Goal: Task Accomplishment & Management: Use online tool/utility

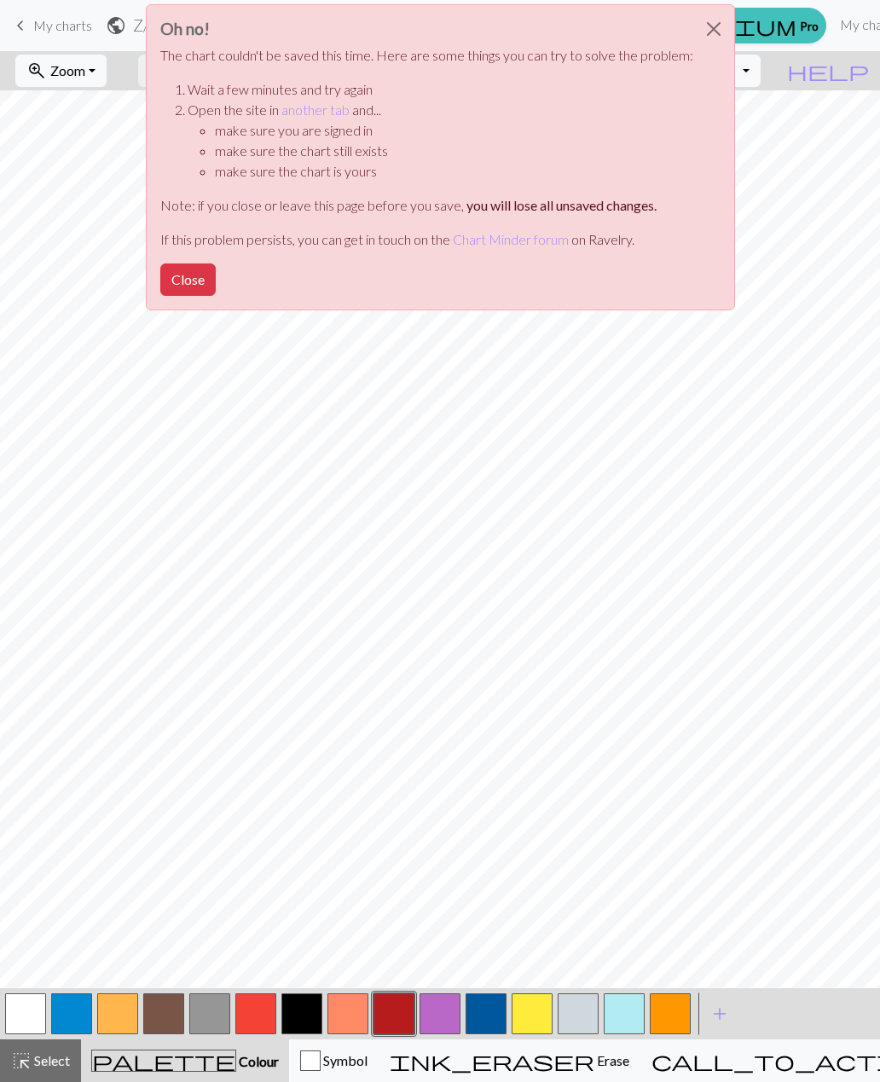
click at [713, 33] on button "Close" at bounding box center [713, 29] width 41 height 48
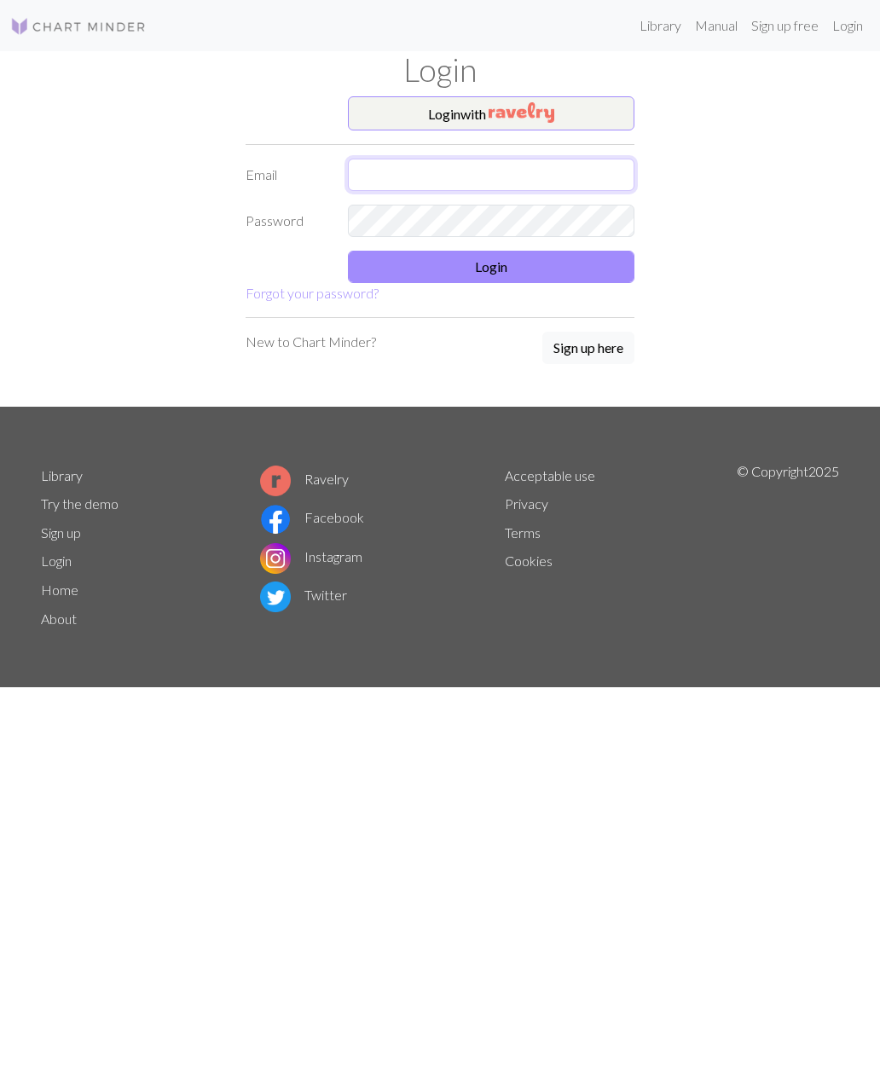
type input "[PERSON_NAME][EMAIL_ADDRESS][PERSON_NAME][DOMAIN_NAME]"
click at [566, 276] on button "Login" at bounding box center [491, 267] width 286 height 32
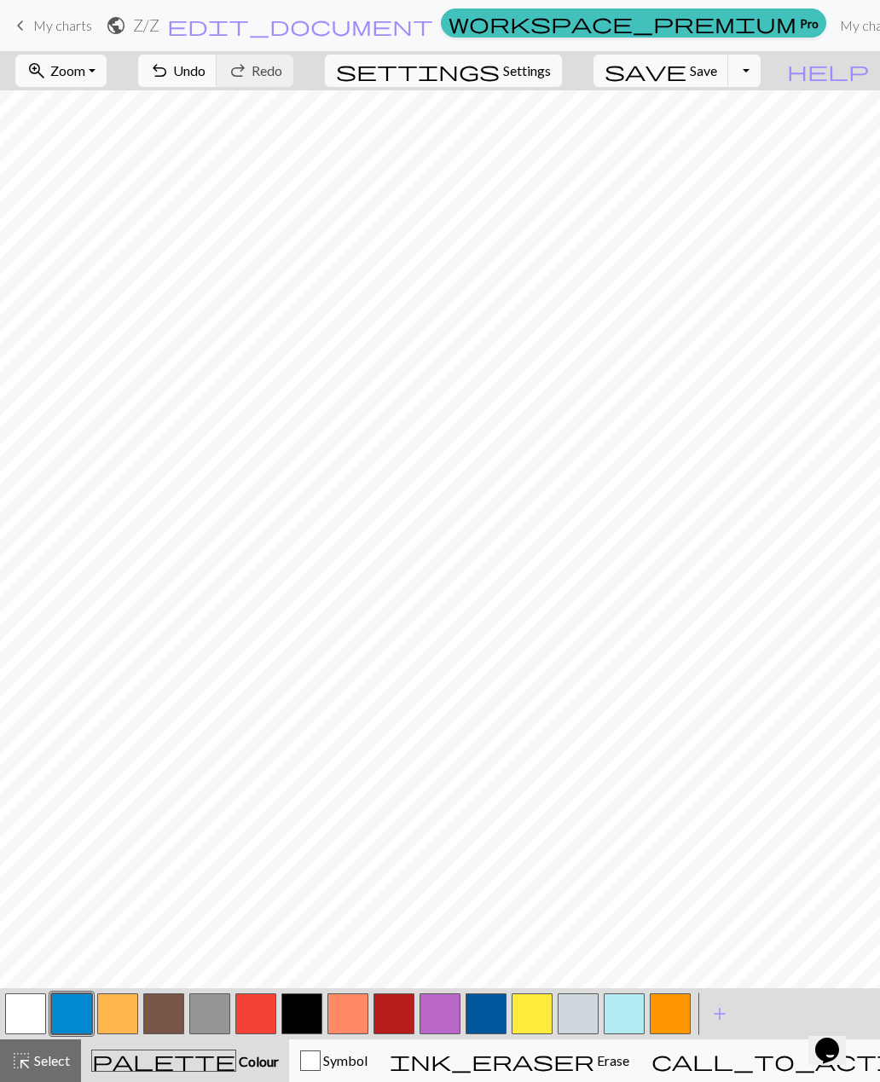
scroll to position [0, 131]
click at [205, 68] on span "Undo" at bounding box center [189, 70] width 32 height 16
click at [22, 1030] on button "button" at bounding box center [25, 1013] width 41 height 41
click at [308, 1024] on button "button" at bounding box center [301, 1013] width 41 height 41
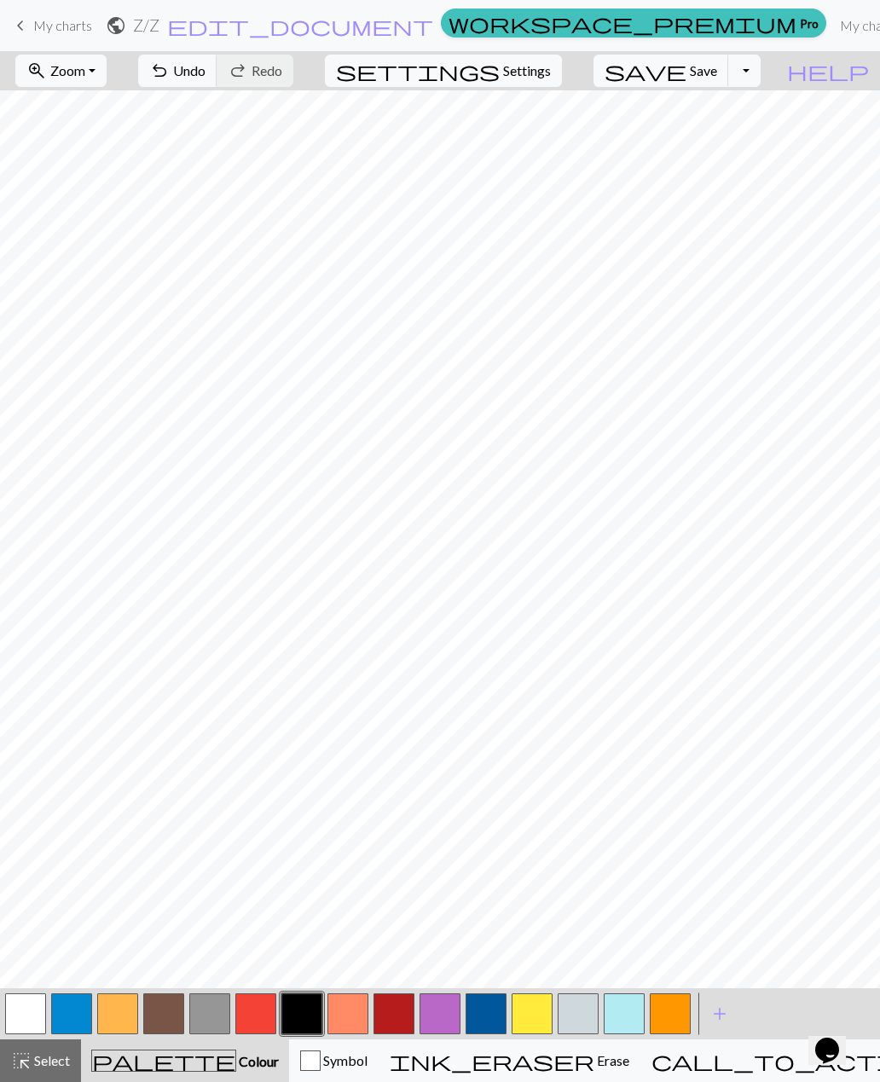
click at [31, 1023] on button "button" at bounding box center [25, 1013] width 41 height 41
click at [296, 1018] on button "button" at bounding box center [301, 1013] width 41 height 41
click at [28, 1024] on button "button" at bounding box center [25, 1013] width 41 height 41
click at [302, 1012] on button "button" at bounding box center [301, 1013] width 41 height 41
click at [170, 77] on span "undo" at bounding box center [159, 71] width 20 height 24
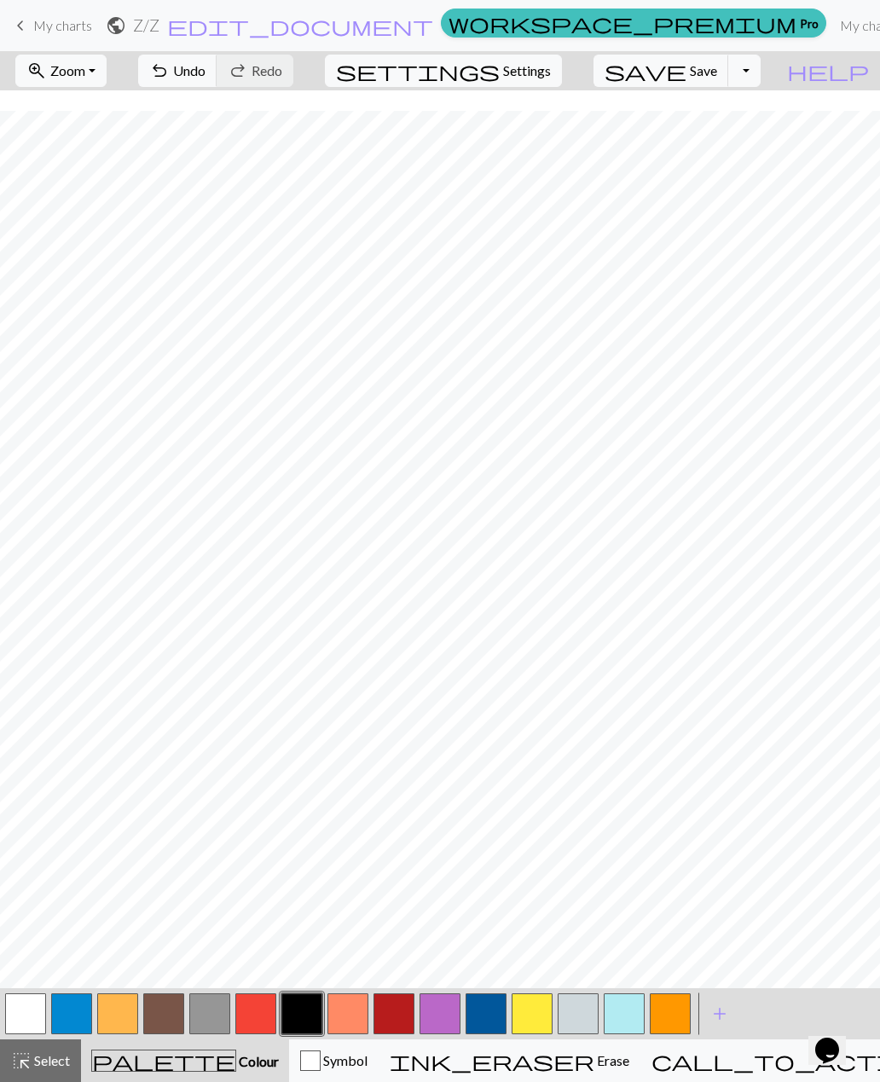
scroll to position [234, 12]
click at [205, 72] on span "Undo" at bounding box center [189, 70] width 32 height 16
click at [217, 85] on button "undo Undo Undo" at bounding box center [177, 71] width 79 height 32
click at [217, 83] on button "undo Undo Undo" at bounding box center [177, 71] width 79 height 32
click at [172, 1013] on button "button" at bounding box center [163, 1013] width 41 height 41
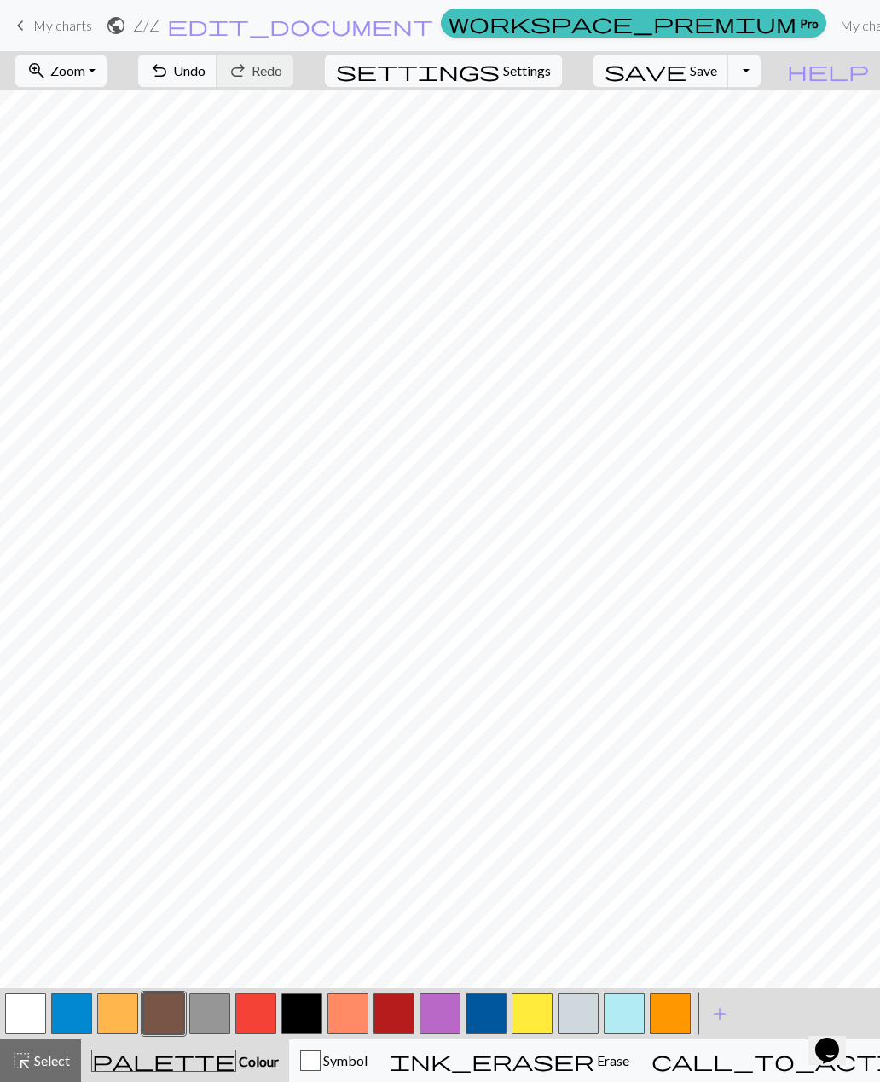
click at [124, 1023] on button "button" at bounding box center [117, 1013] width 41 height 41
click at [721, 1016] on span "add" at bounding box center [719, 1013] width 20 height 24
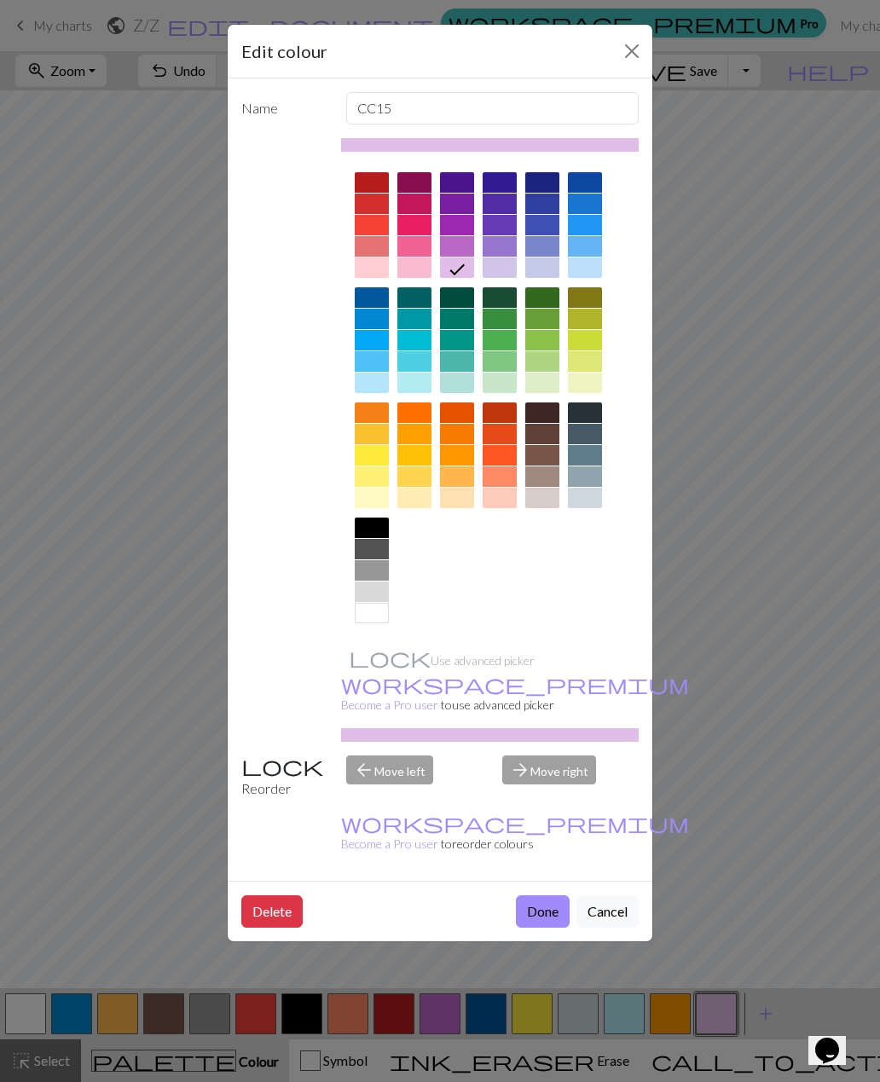
click at [374, 593] on div at bounding box center [372, 591] width 34 height 20
click at [541, 895] on button "Done" at bounding box center [543, 911] width 54 height 32
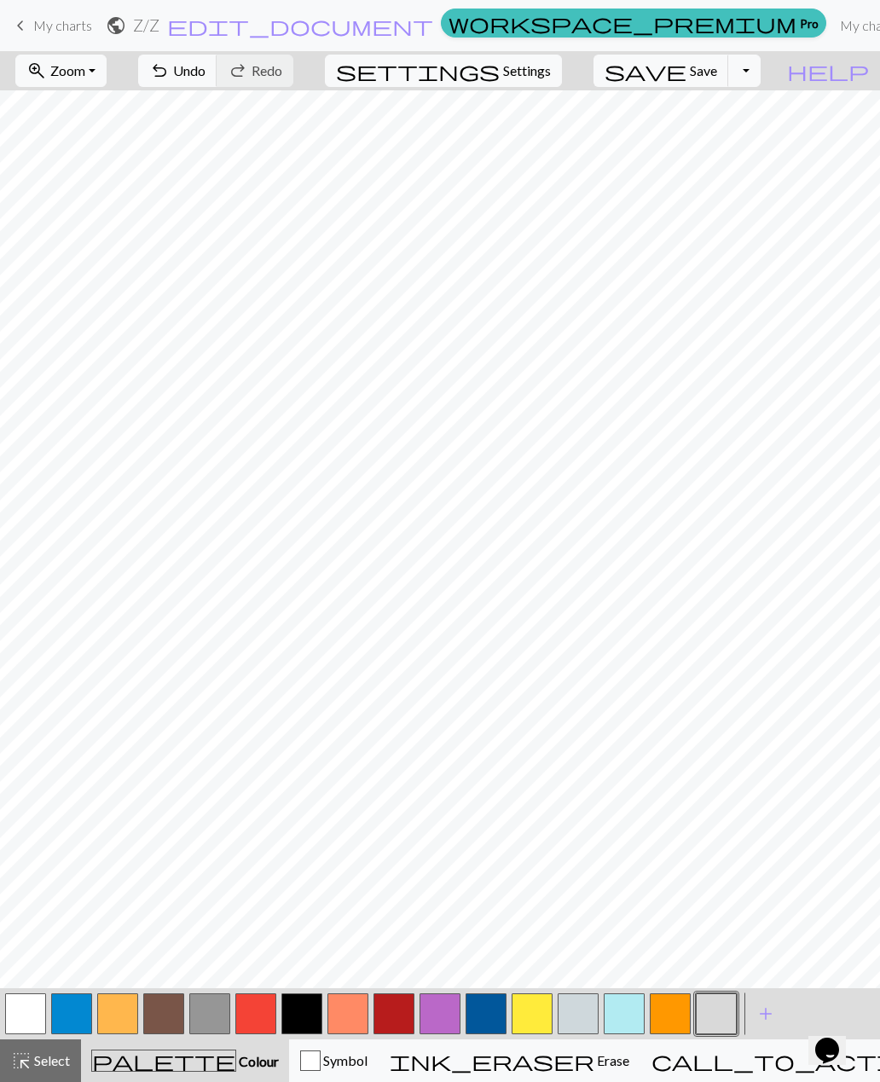
click at [579, 1019] on button "button" at bounding box center [577, 1013] width 41 height 41
click at [593, 1019] on button "button" at bounding box center [577, 1013] width 41 height 41
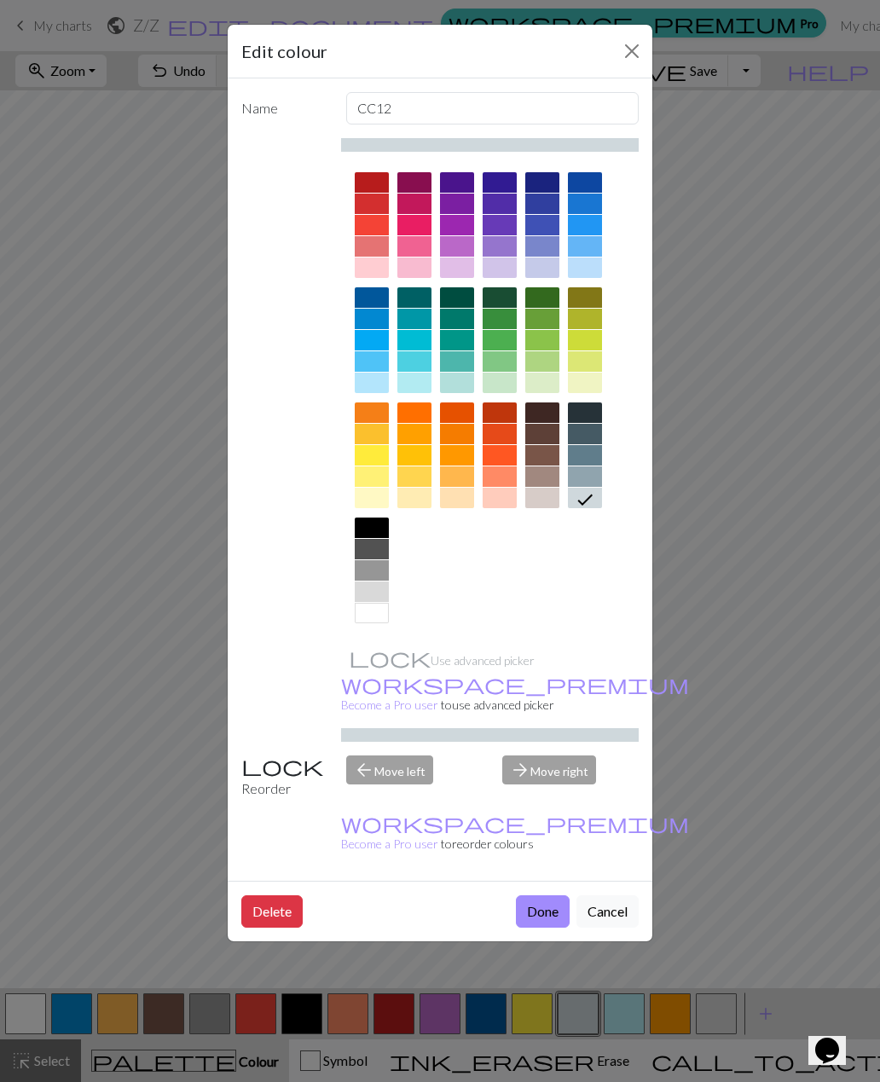
click at [593, 476] on div at bounding box center [585, 476] width 34 height 20
click at [551, 895] on button "Done" at bounding box center [543, 911] width 54 height 32
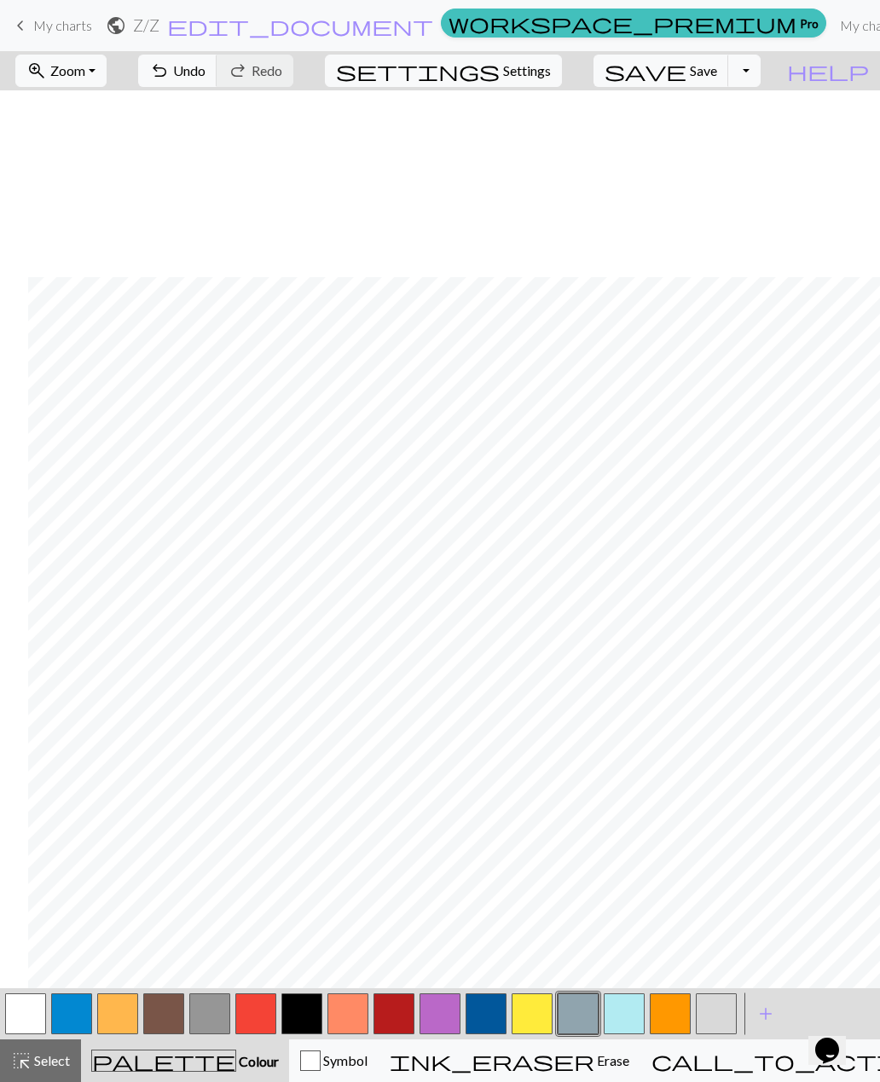
scroll to position [203, 49]
click at [220, 1013] on button "button" at bounding box center [209, 1013] width 41 height 41
click at [218, 1024] on button "button" at bounding box center [209, 1013] width 41 height 41
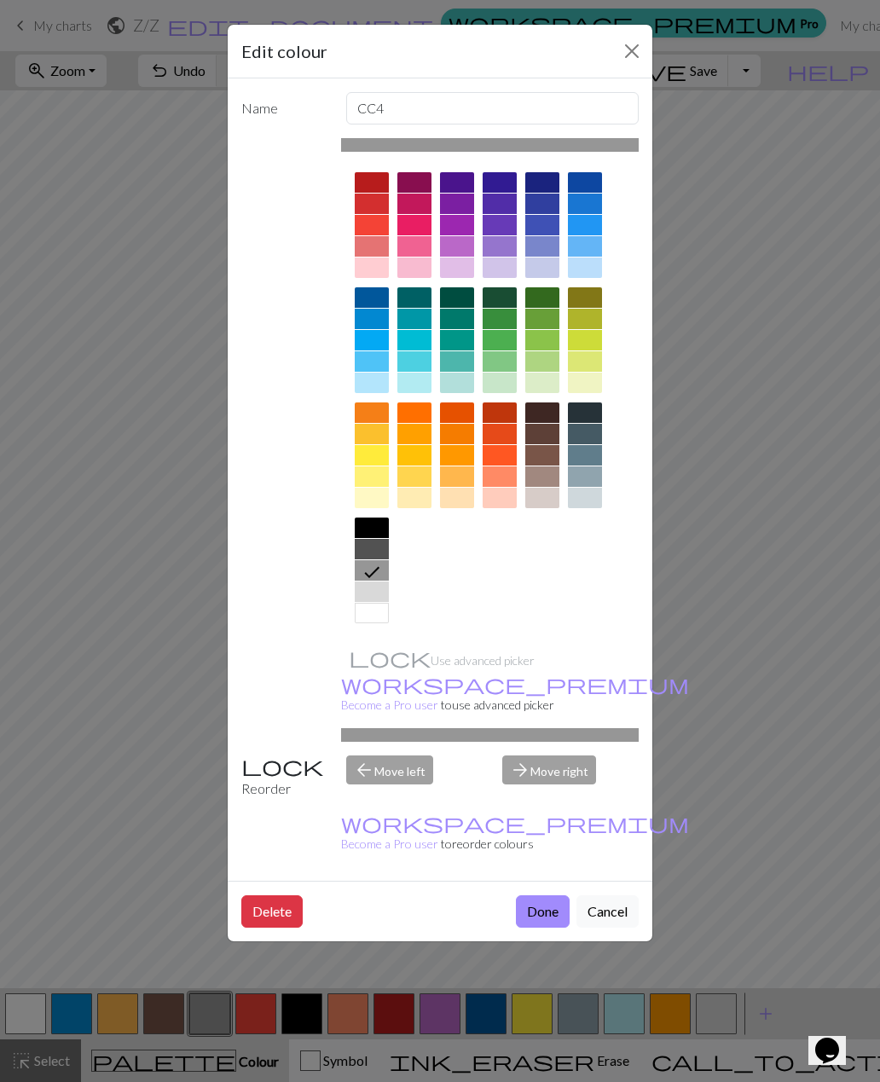
click at [373, 551] on div at bounding box center [372, 549] width 34 height 20
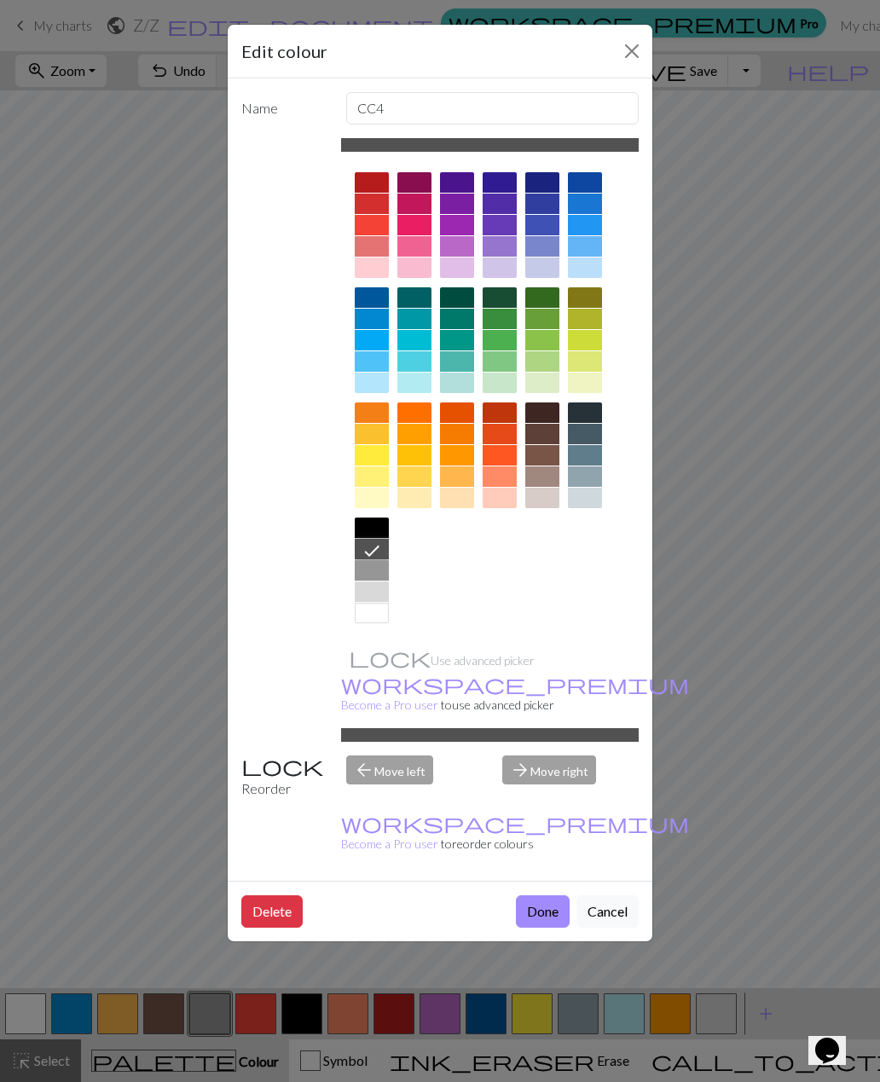
click at [548, 895] on button "Done" at bounding box center [543, 911] width 54 height 32
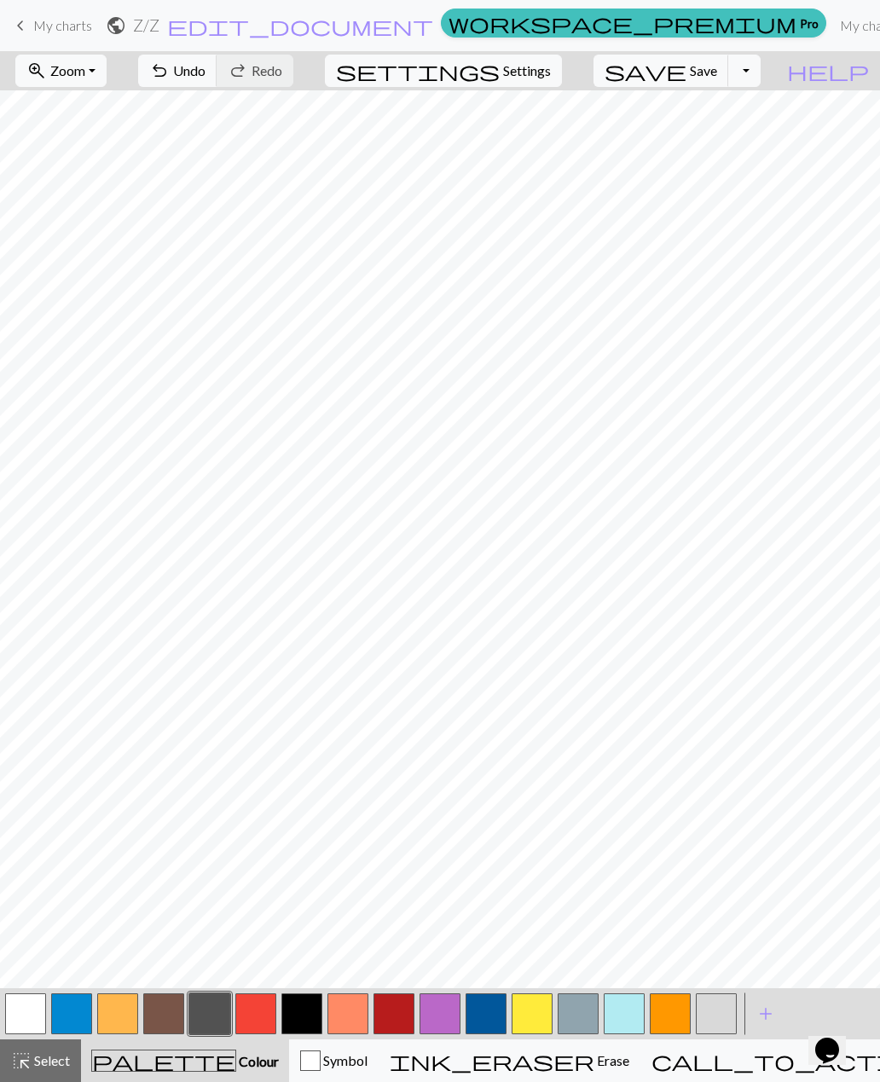
click at [589, 1015] on button "button" at bounding box center [577, 1013] width 41 height 41
click at [27, 1018] on button "button" at bounding box center [25, 1013] width 41 height 41
click at [717, 1016] on button "button" at bounding box center [715, 1013] width 41 height 41
click at [217, 83] on button "undo Undo Undo" at bounding box center [177, 71] width 79 height 32
click at [205, 68] on span "Undo" at bounding box center [189, 70] width 32 height 16
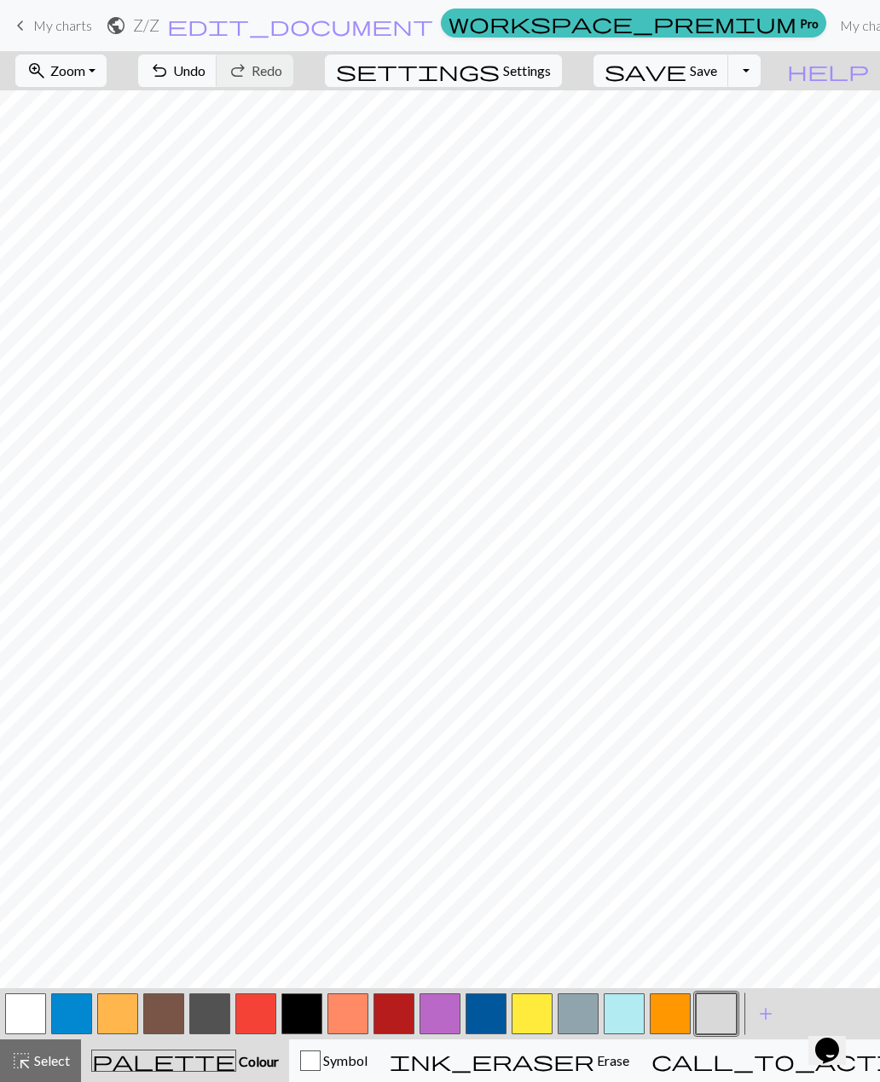
click at [720, 1027] on button "button" at bounding box center [715, 1013] width 41 height 41
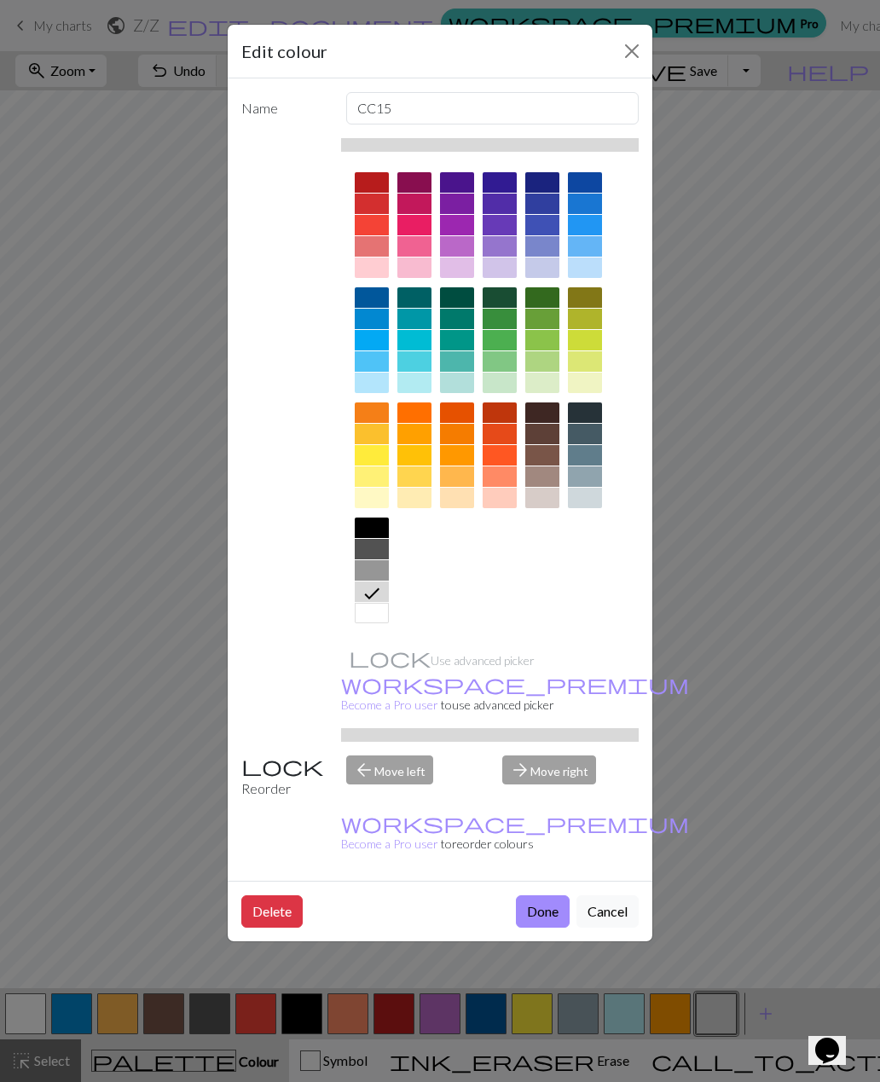
click at [378, 574] on div at bounding box center [372, 570] width 34 height 20
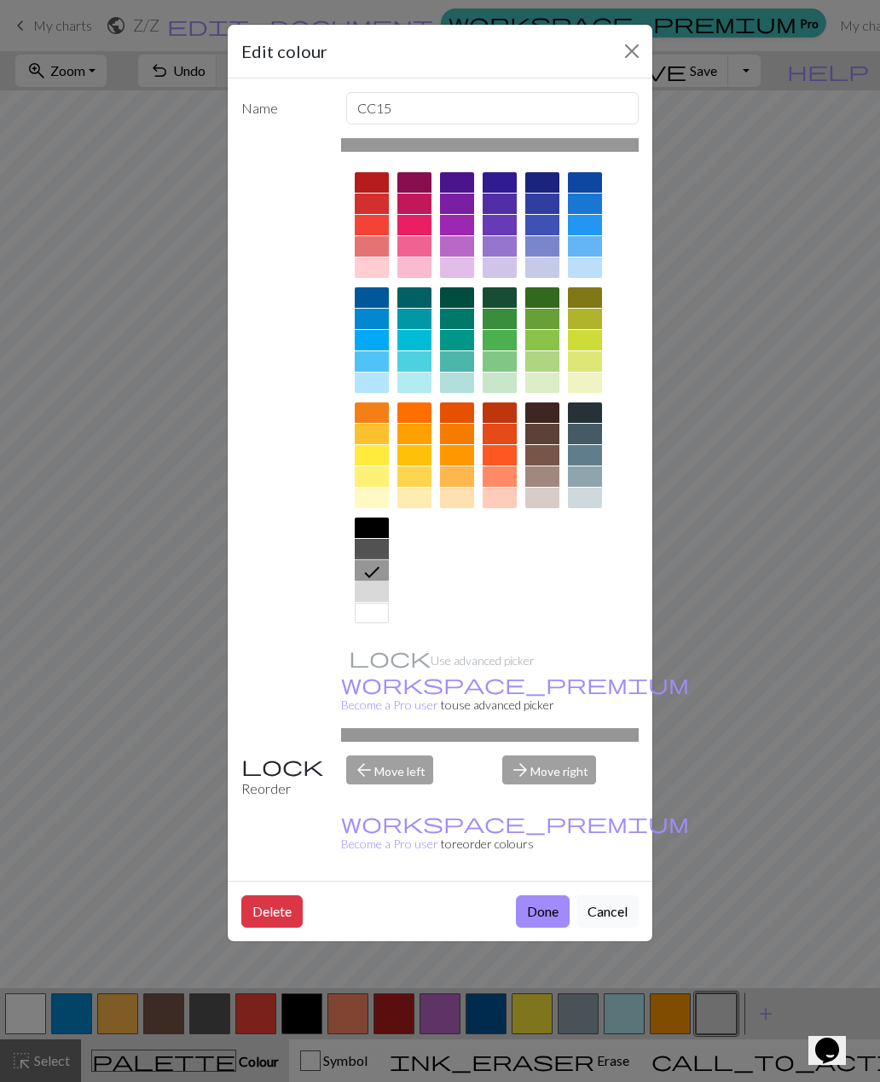
click at [548, 895] on button "Done" at bounding box center [543, 911] width 54 height 32
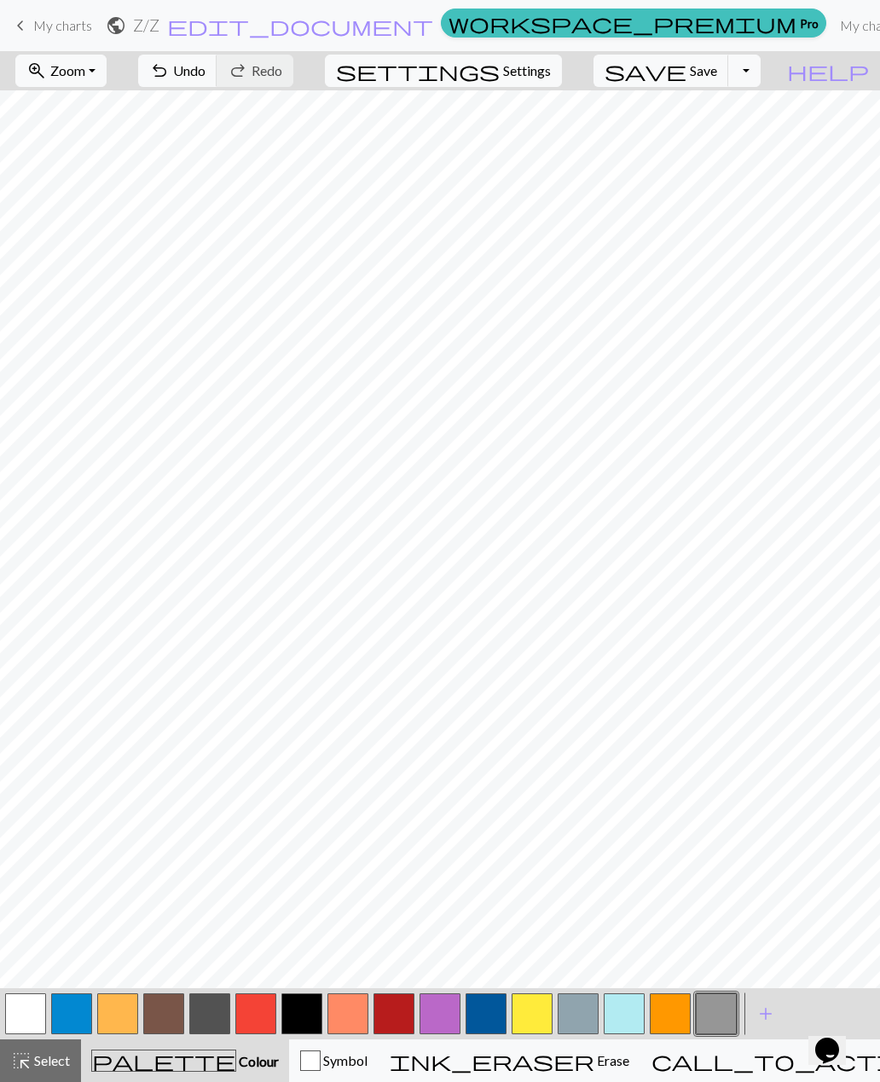
scroll to position [223, 29]
click at [205, 76] on span "Undo" at bounding box center [189, 70] width 32 height 16
click at [492, 1014] on button "button" at bounding box center [485, 1013] width 41 height 41
click at [205, 66] on span "Undo" at bounding box center [189, 70] width 32 height 16
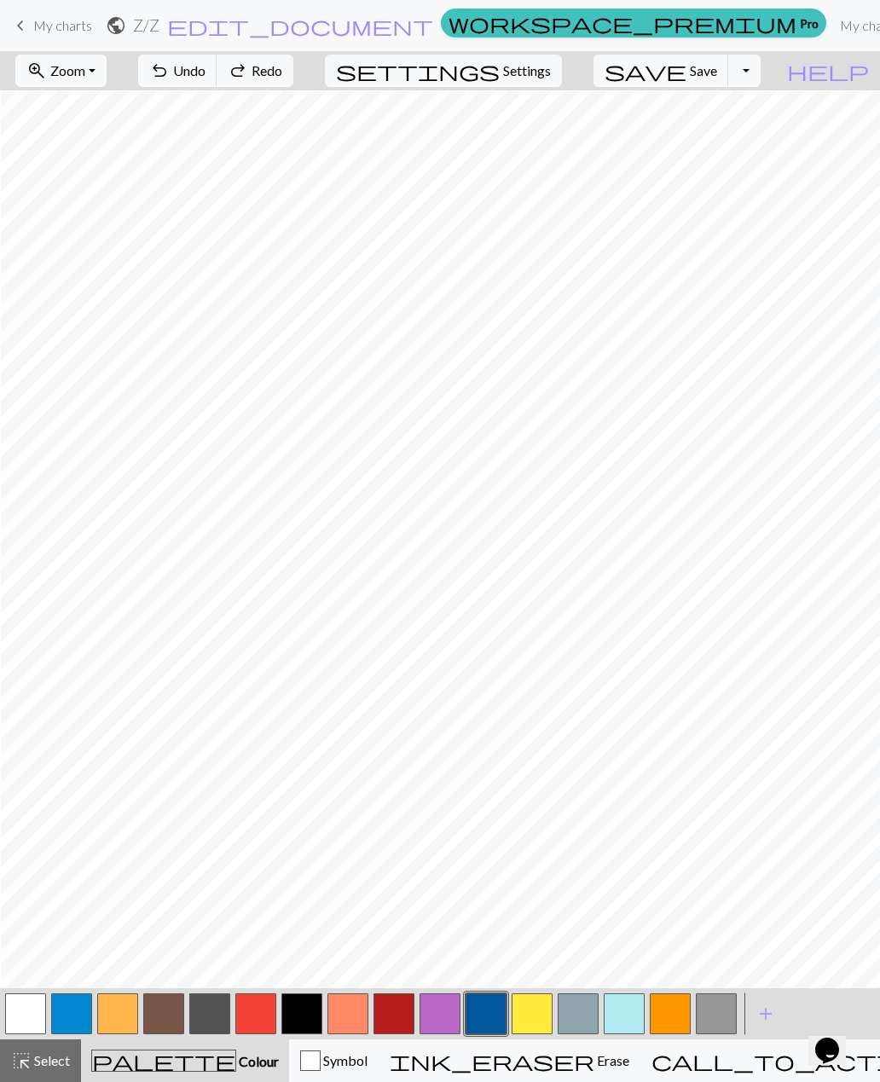
scroll to position [748, 194]
click at [170, 80] on span "undo" at bounding box center [159, 71] width 20 height 24
click at [668, 1018] on button "button" at bounding box center [669, 1013] width 41 height 41
click at [396, 1021] on button "button" at bounding box center [393, 1013] width 41 height 41
click at [530, 1023] on button "button" at bounding box center [531, 1013] width 41 height 41
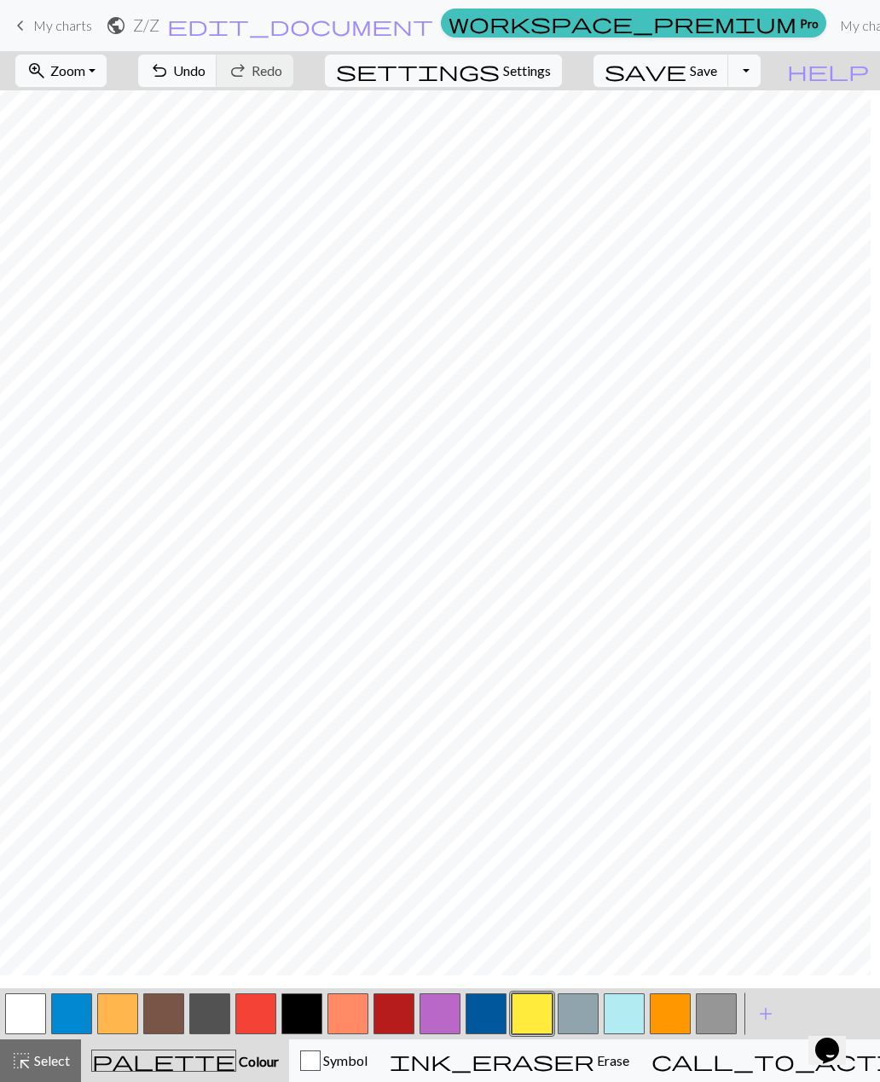
scroll to position [1050, 532]
click at [304, 1013] on button "button" at bounding box center [301, 1013] width 41 height 41
click at [205, 74] on span "Undo" at bounding box center [189, 70] width 32 height 16
click at [217, 80] on button "undo Undo Undo" at bounding box center [177, 71] width 79 height 32
click at [217, 83] on button "undo Undo Undo" at bounding box center [177, 71] width 79 height 32
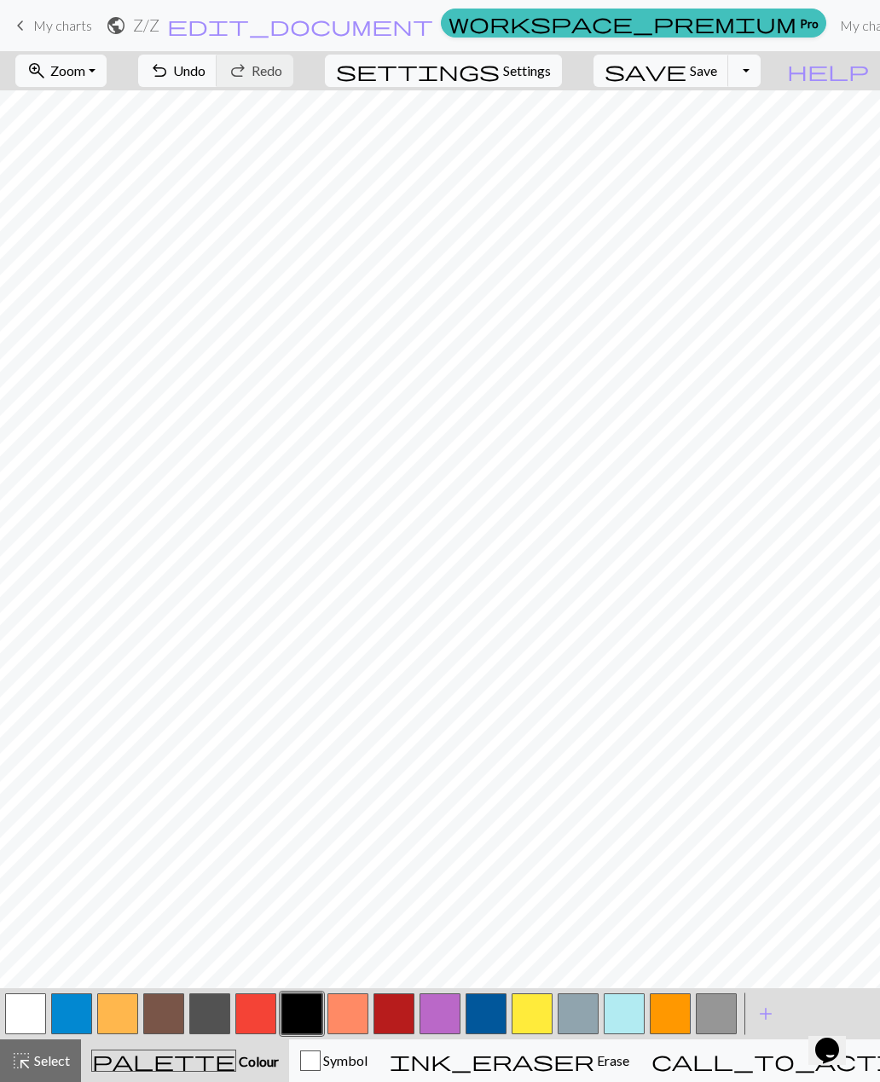
click at [25, 1018] on button "button" at bounding box center [25, 1013] width 41 height 41
click at [309, 1016] on button "button" at bounding box center [301, 1013] width 41 height 41
click at [20, 1039] on button "highlight_alt Select Select" at bounding box center [40, 1060] width 81 height 43
click at [28, 1022] on button "button" at bounding box center [25, 1013] width 41 height 41
click at [61, 1062] on span "Select" at bounding box center [51, 1060] width 38 height 16
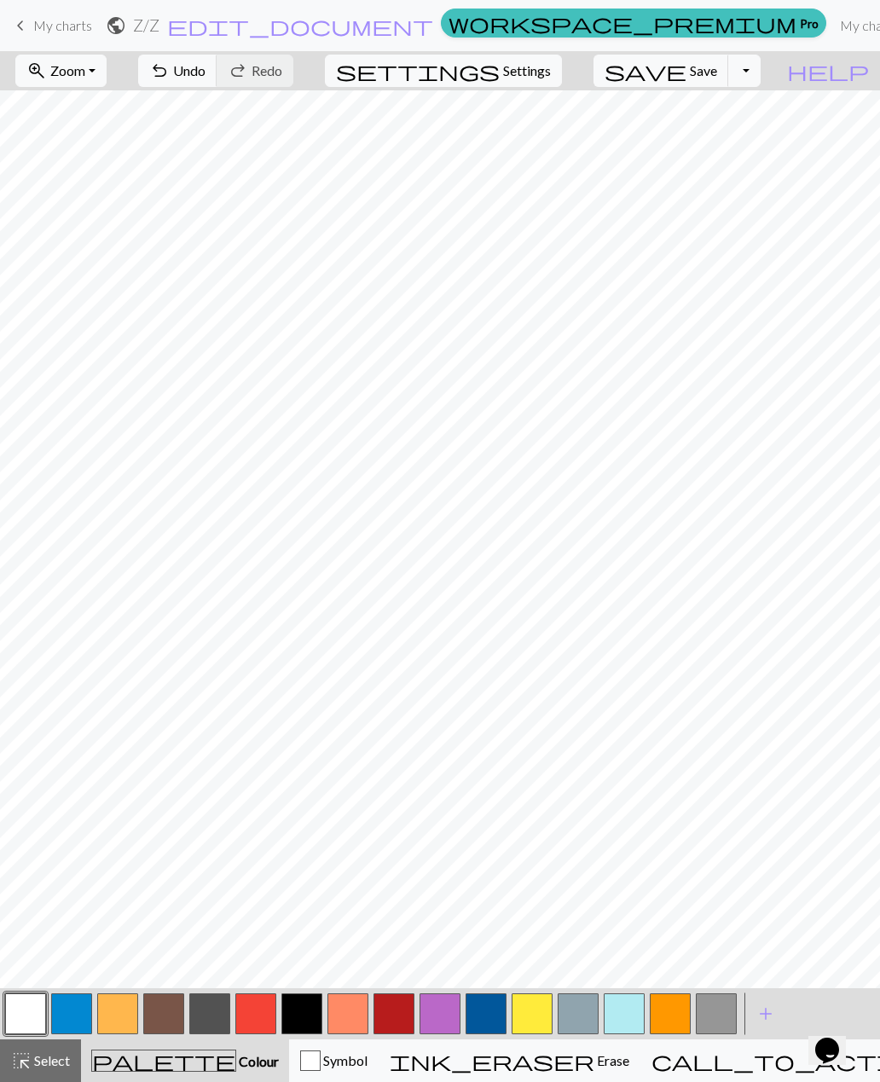
click at [310, 1020] on button "button" at bounding box center [301, 1013] width 41 height 41
click at [217, 82] on button "undo Undo Undo" at bounding box center [177, 71] width 79 height 32
click at [717, 78] on span "Save" at bounding box center [703, 70] width 27 height 16
click at [164, 1026] on button "button" at bounding box center [163, 1013] width 41 height 41
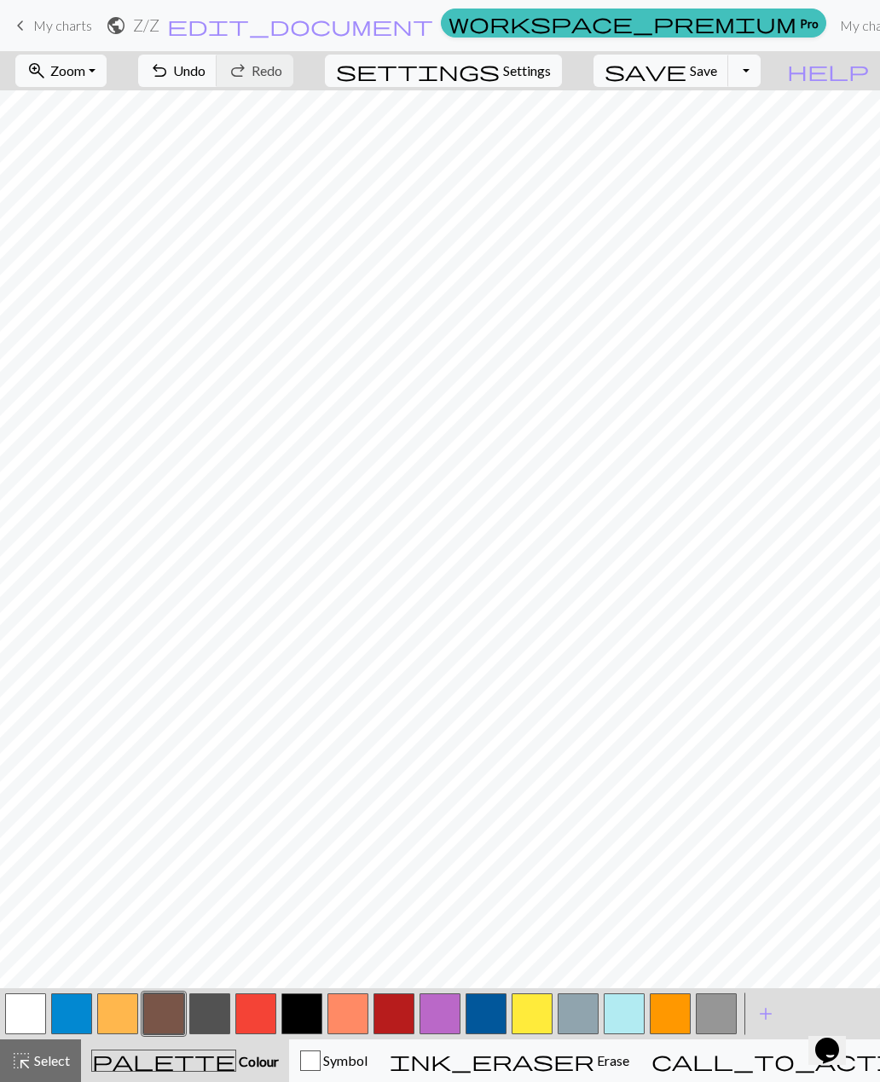
click at [205, 78] on span "Undo" at bounding box center [189, 70] width 32 height 16
click at [667, 1019] on button "button" at bounding box center [669, 1013] width 41 height 41
click at [534, 1022] on button "button" at bounding box center [531, 1013] width 41 height 41
click at [680, 1012] on button "button" at bounding box center [669, 1013] width 41 height 41
click at [523, 1023] on button "button" at bounding box center [531, 1013] width 41 height 41
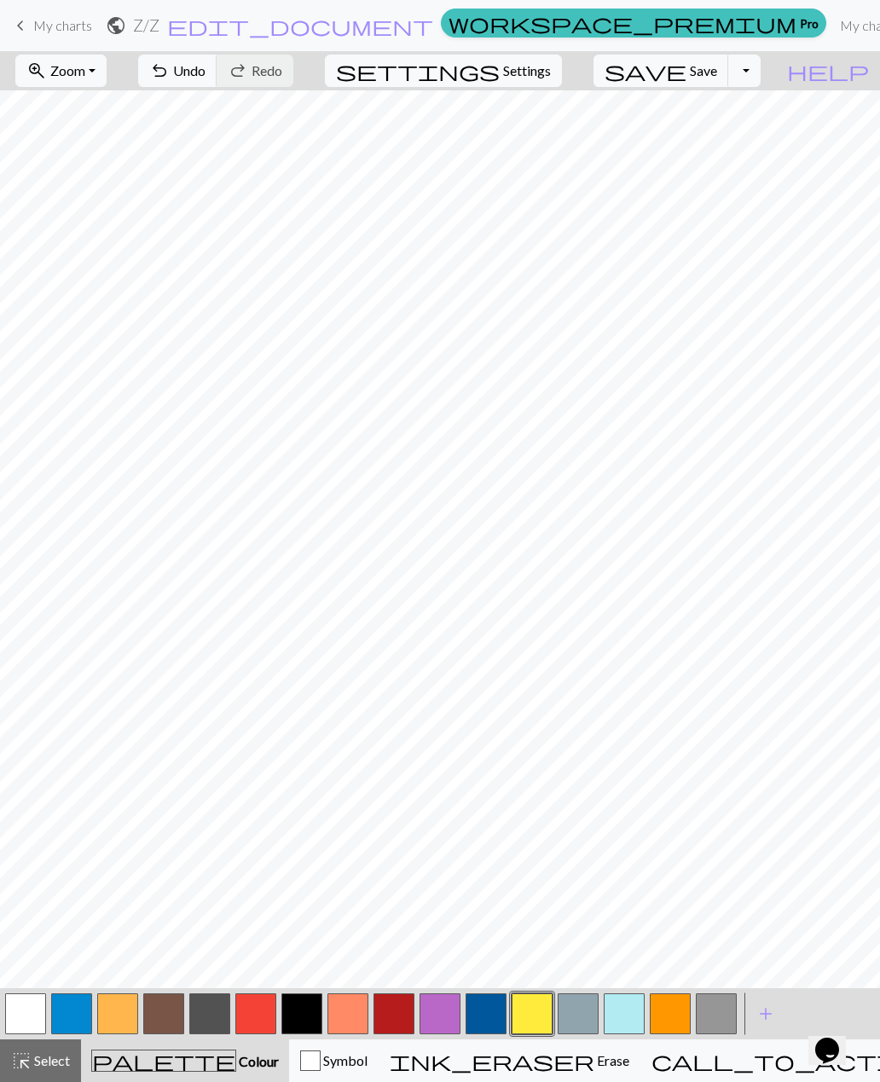
click at [205, 74] on span "Undo" at bounding box center [189, 70] width 32 height 16
click at [205, 73] on span "Undo" at bounding box center [189, 70] width 32 height 16
click at [217, 84] on button "undo Undo Undo" at bounding box center [177, 71] width 79 height 32
click at [767, 1013] on span "add" at bounding box center [765, 1013] width 20 height 24
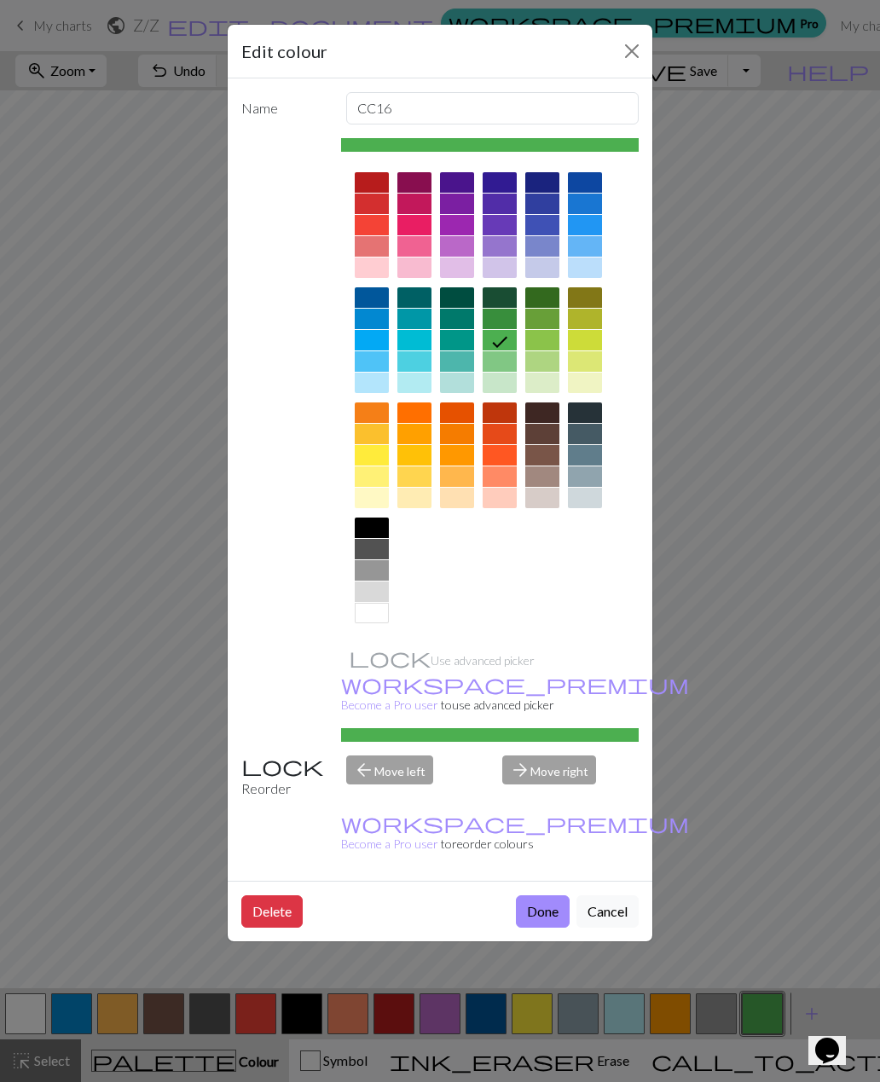
click at [417, 436] on div at bounding box center [414, 434] width 34 height 20
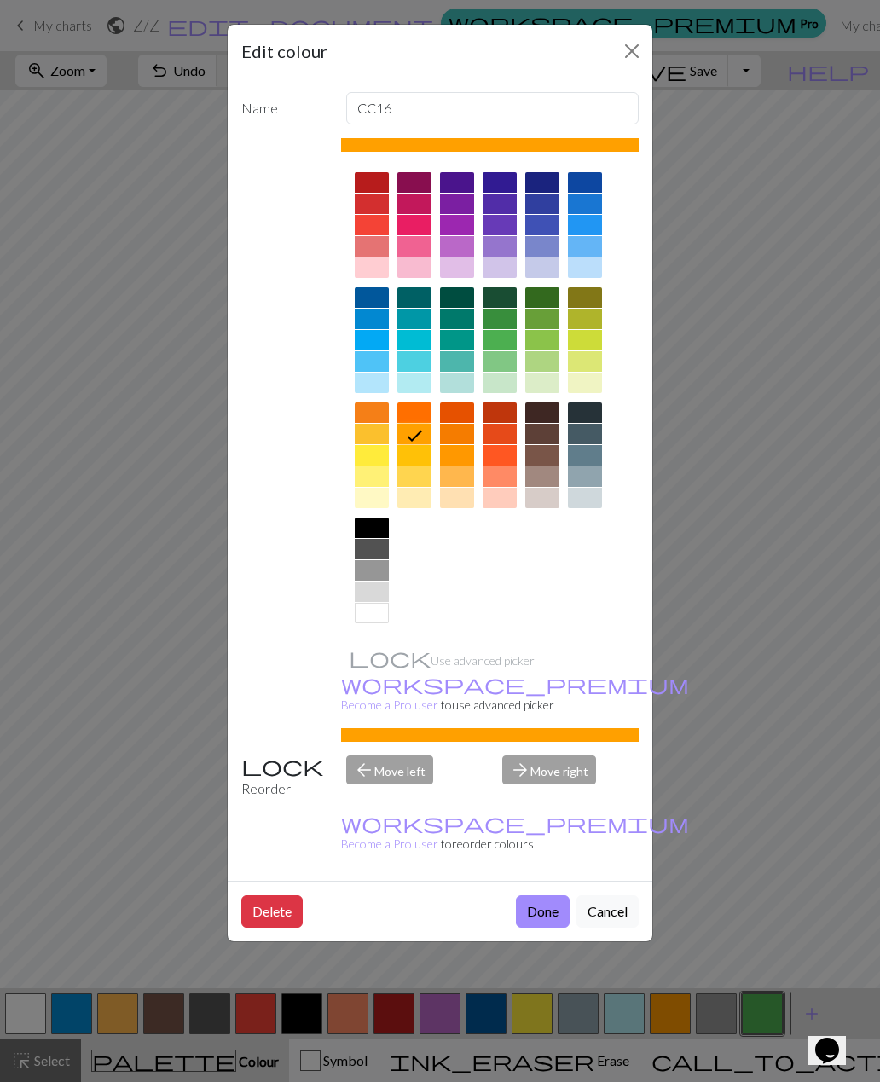
click at [542, 895] on button "Done" at bounding box center [543, 911] width 54 height 32
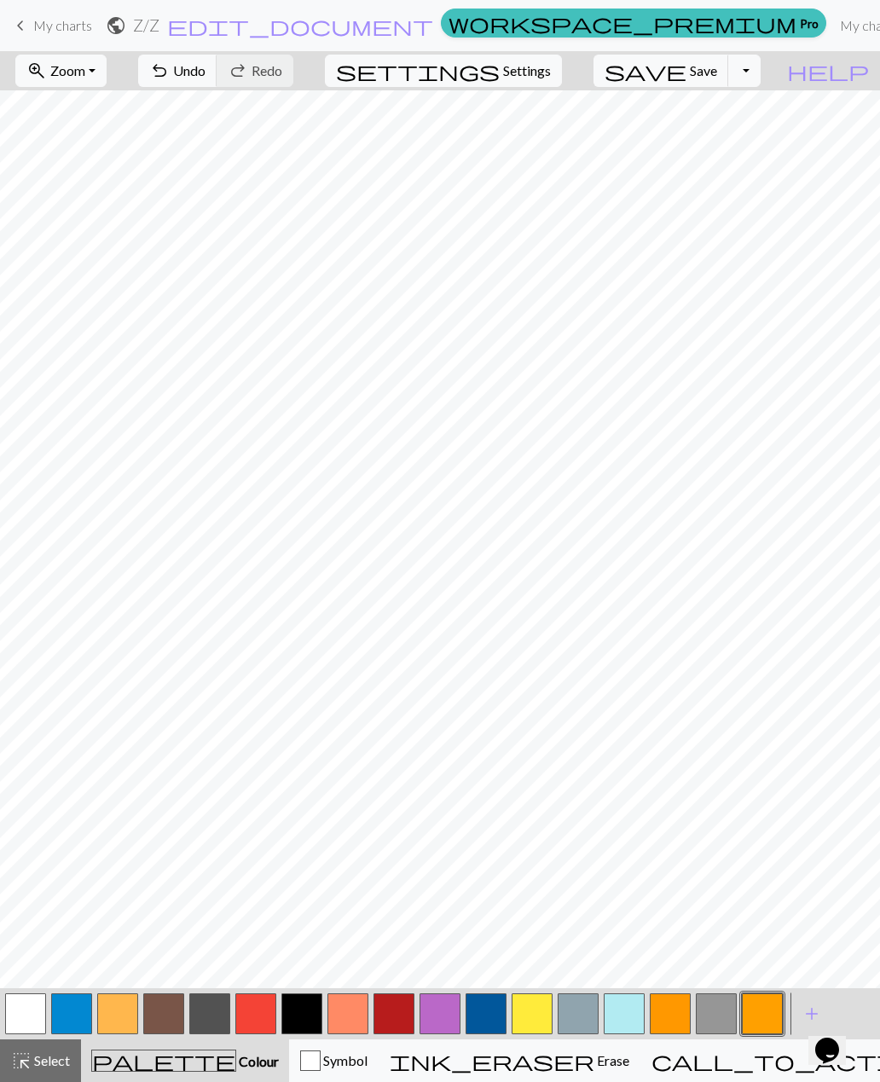
click at [761, 1017] on button "button" at bounding box center [762, 1013] width 41 height 41
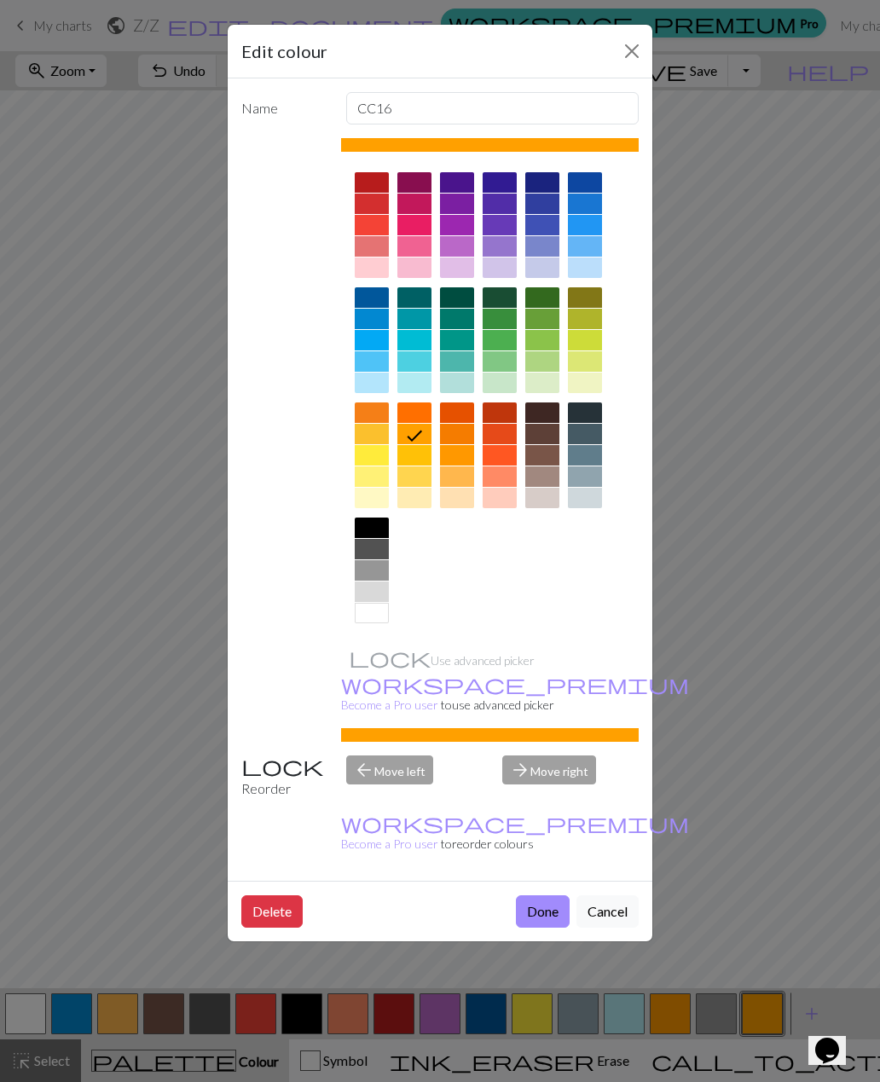
click at [420, 456] on div at bounding box center [414, 455] width 34 height 20
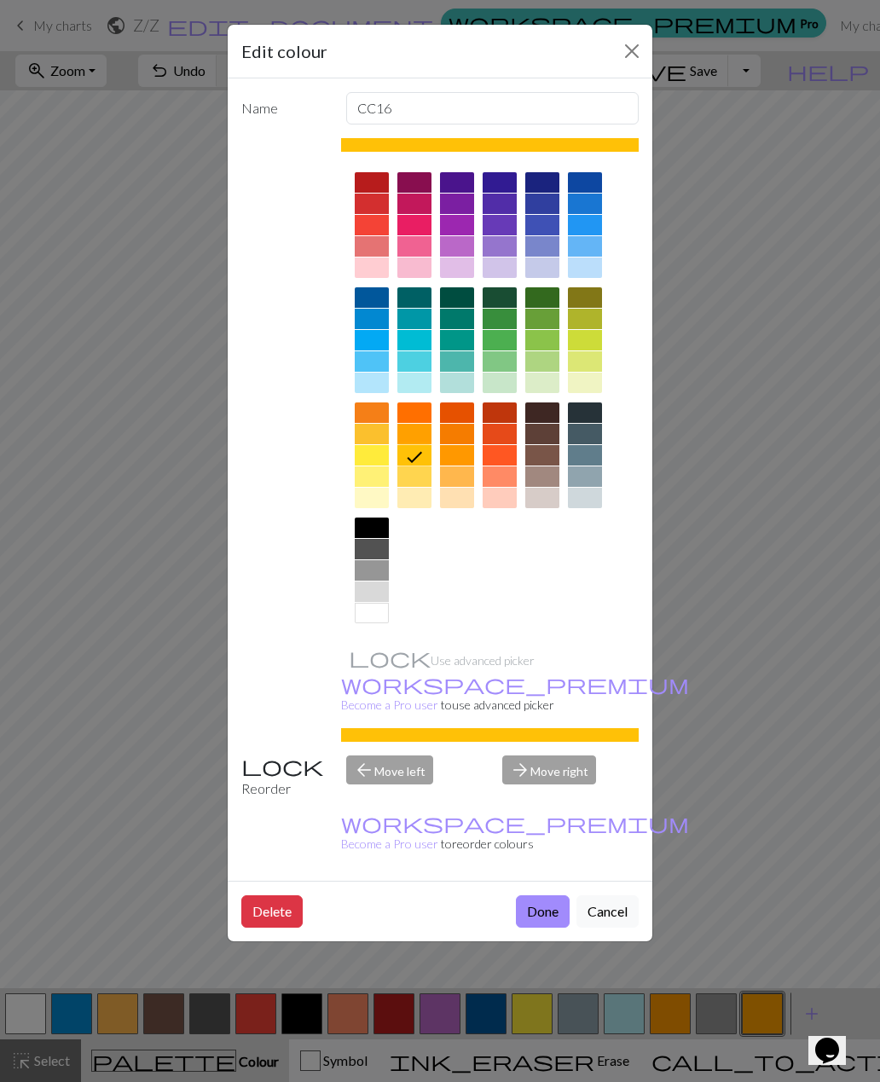
click at [548, 895] on button "Done" at bounding box center [543, 911] width 54 height 32
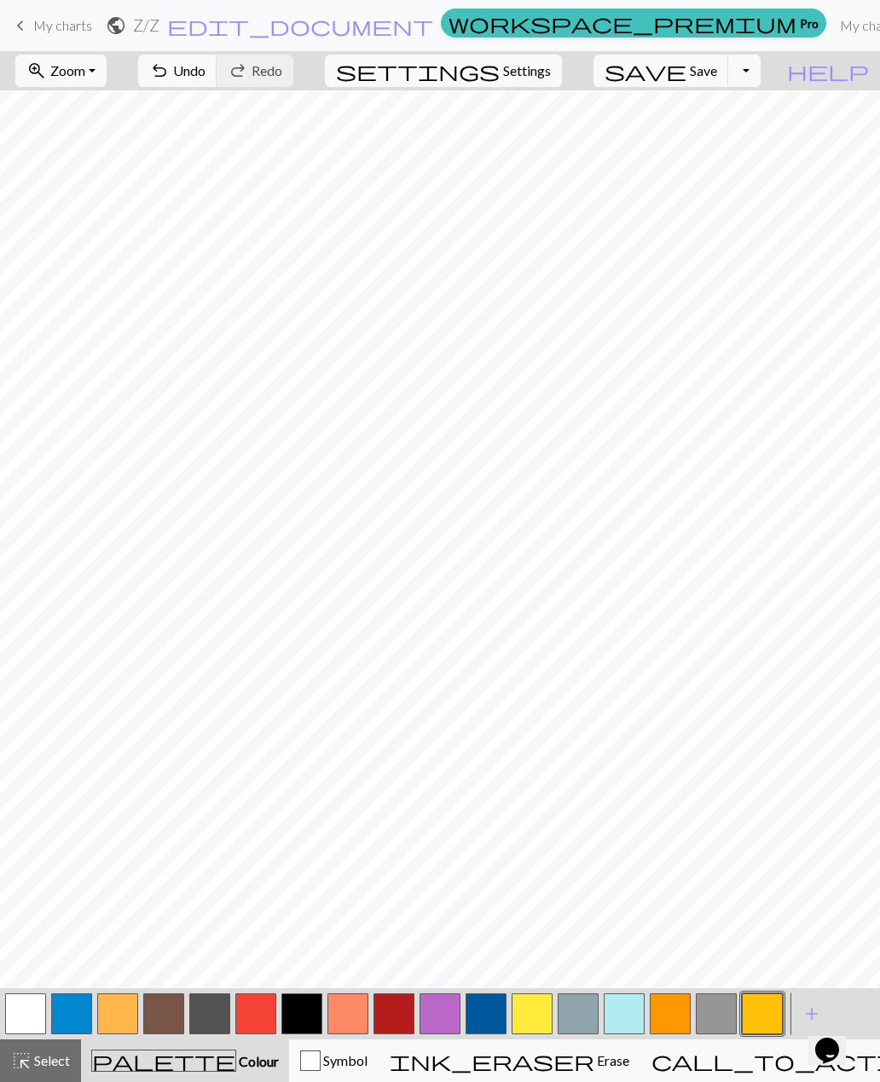
click at [217, 79] on button "undo Undo Undo" at bounding box center [177, 71] width 79 height 32
click at [667, 1017] on button "button" at bounding box center [669, 1013] width 41 height 41
click at [772, 1019] on button "button" at bounding box center [762, 1013] width 41 height 41
click at [678, 1013] on button "button" at bounding box center [669, 1013] width 41 height 41
click at [763, 1016] on button "button" at bounding box center [762, 1013] width 41 height 41
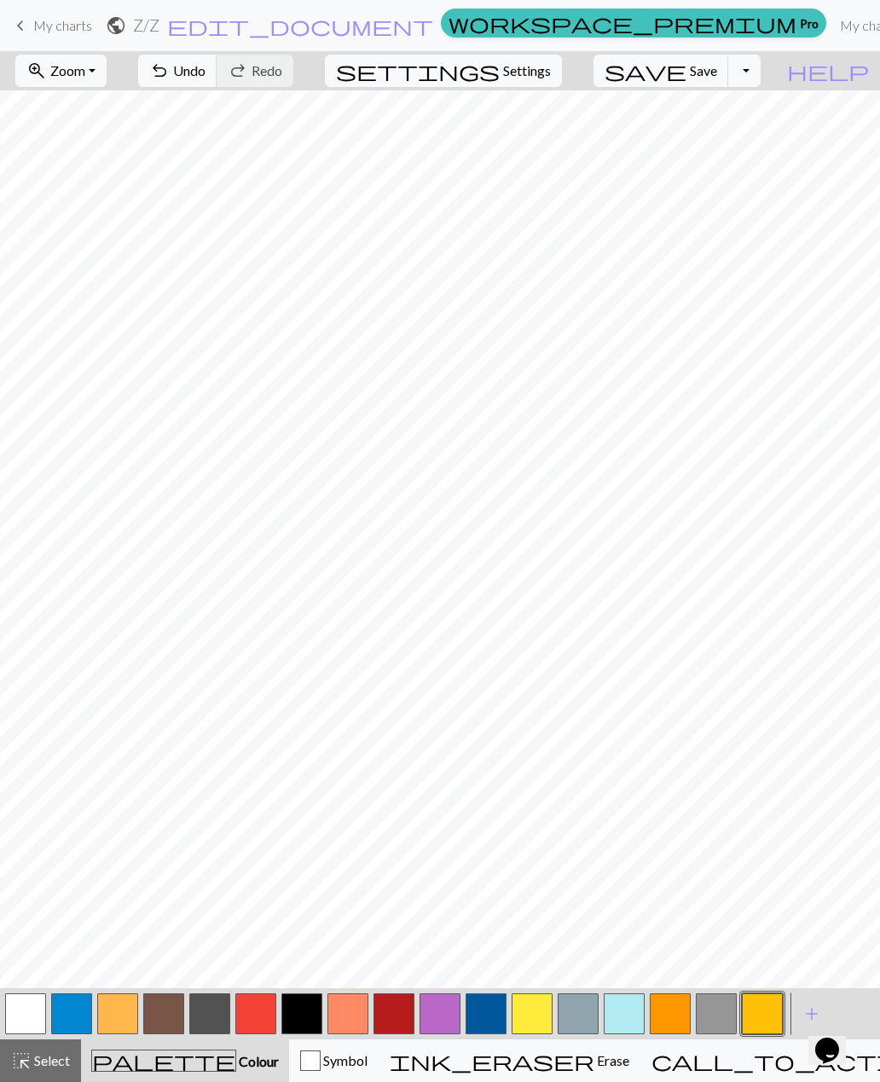
click at [680, 1019] on button "button" at bounding box center [669, 1013] width 41 height 41
click at [533, 1011] on button "button" at bounding box center [531, 1013] width 41 height 41
click at [761, 1016] on button "button" at bounding box center [762, 1013] width 41 height 41
click at [261, 1019] on button "button" at bounding box center [255, 1013] width 41 height 41
click at [168, 1013] on button "button" at bounding box center [163, 1013] width 41 height 41
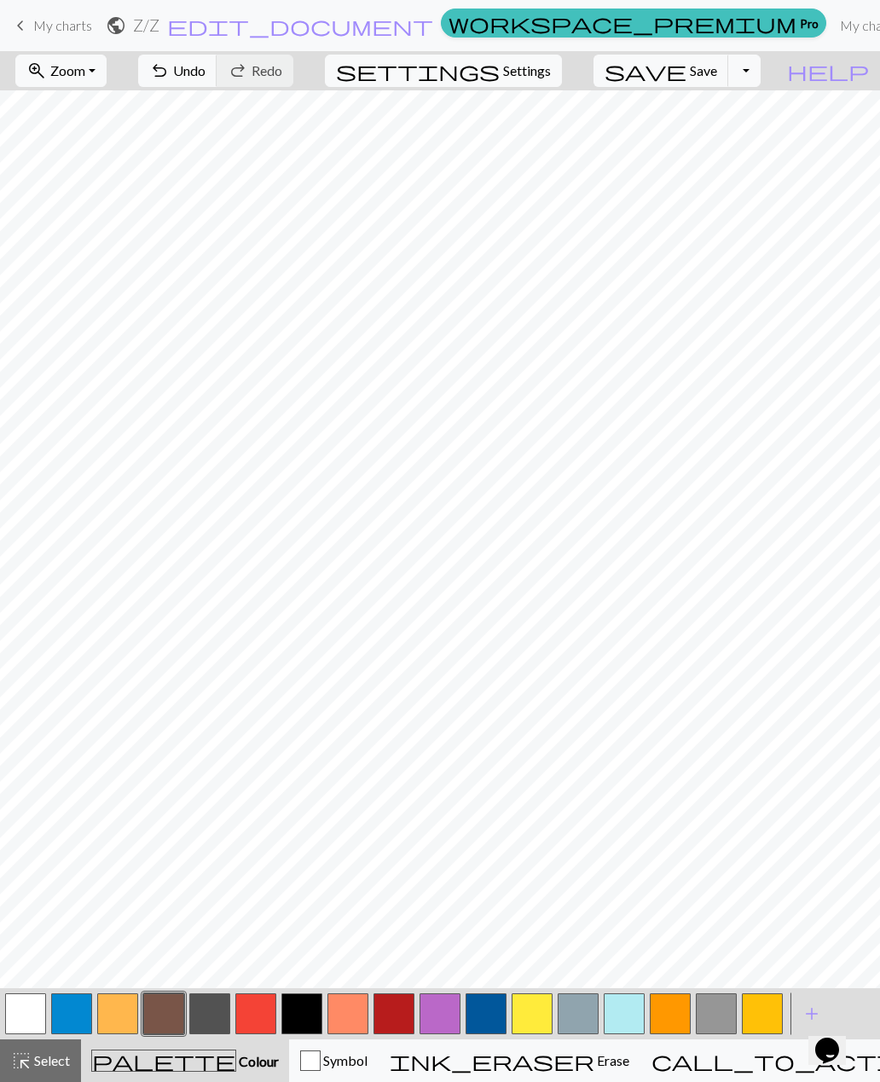
click at [441, 1016] on button "button" at bounding box center [439, 1013] width 41 height 41
click at [477, 1022] on button "button" at bounding box center [485, 1013] width 41 height 41
click at [811, 1010] on span "add" at bounding box center [811, 1013] width 20 height 24
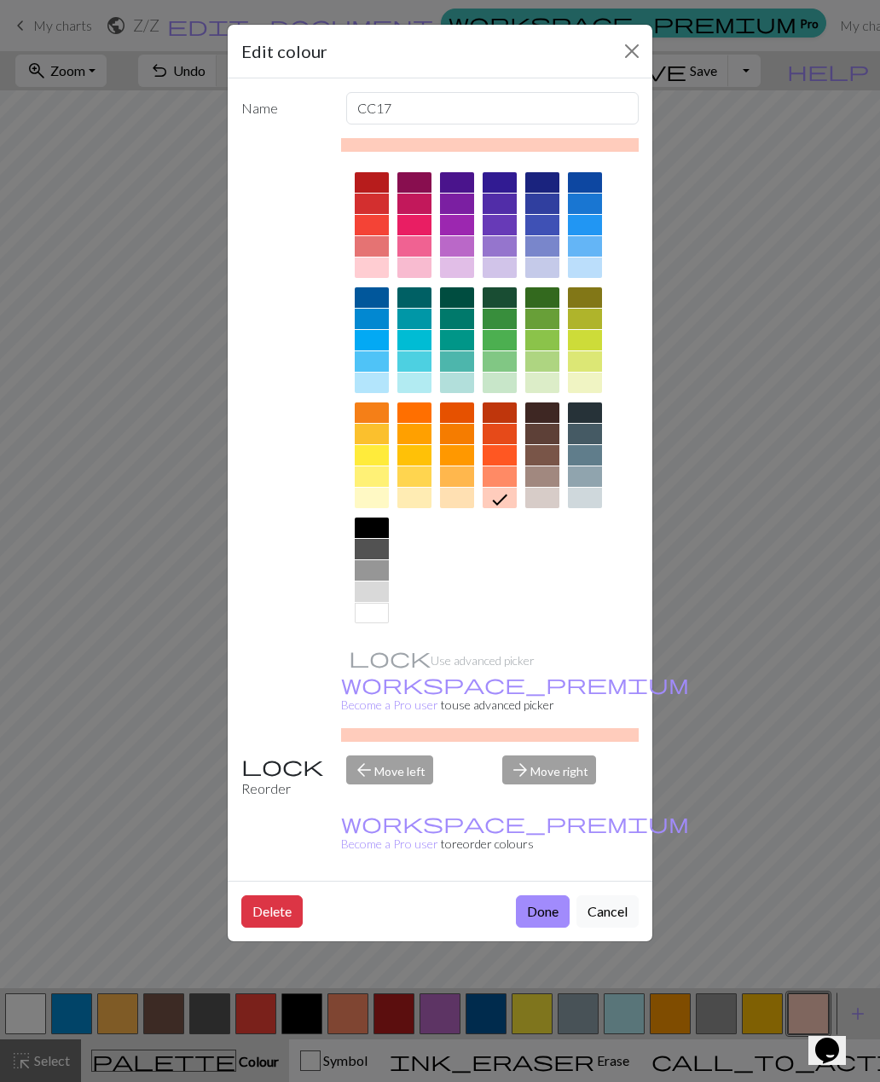
click at [553, 895] on button "Done" at bounding box center [543, 911] width 54 height 32
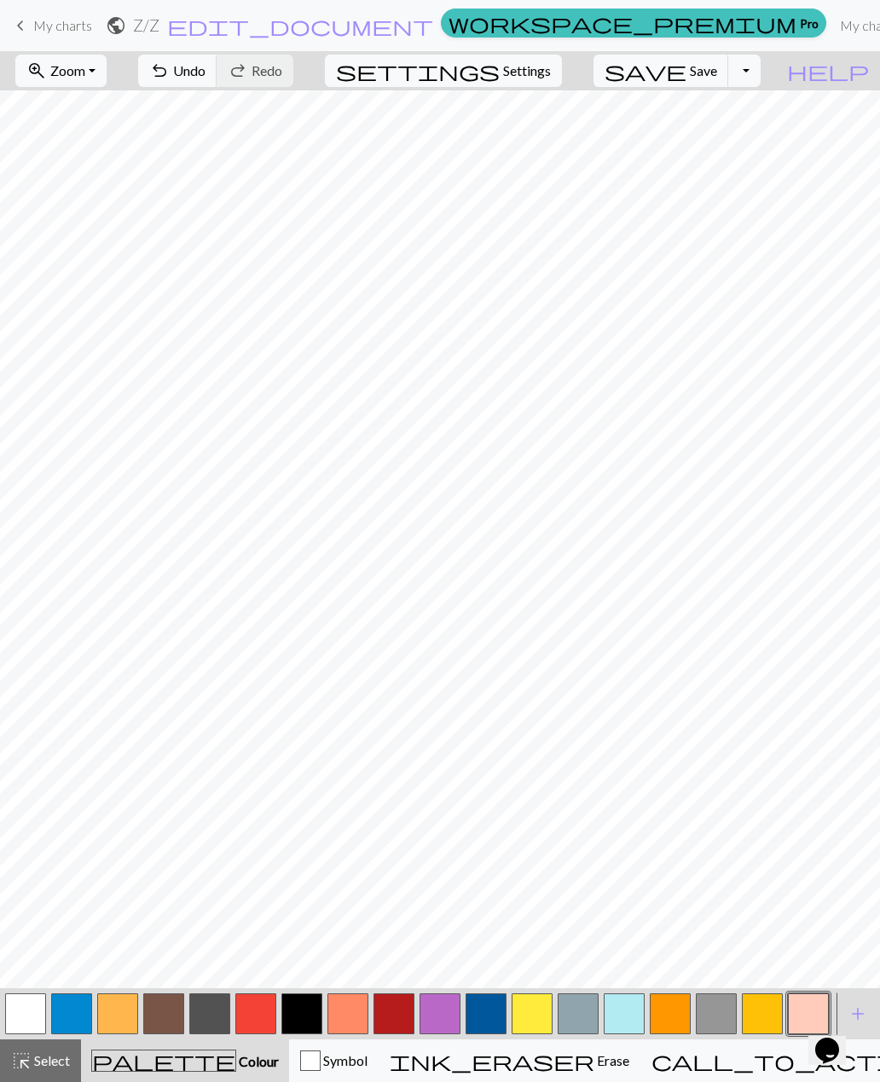
click at [718, 1014] on button "button" at bounding box center [715, 1013] width 41 height 41
click at [205, 78] on span "Undo" at bounding box center [189, 70] width 32 height 16
click at [614, 1014] on button "button" at bounding box center [623, 1013] width 41 height 41
click at [854, 1011] on span "add" at bounding box center [857, 1013] width 20 height 24
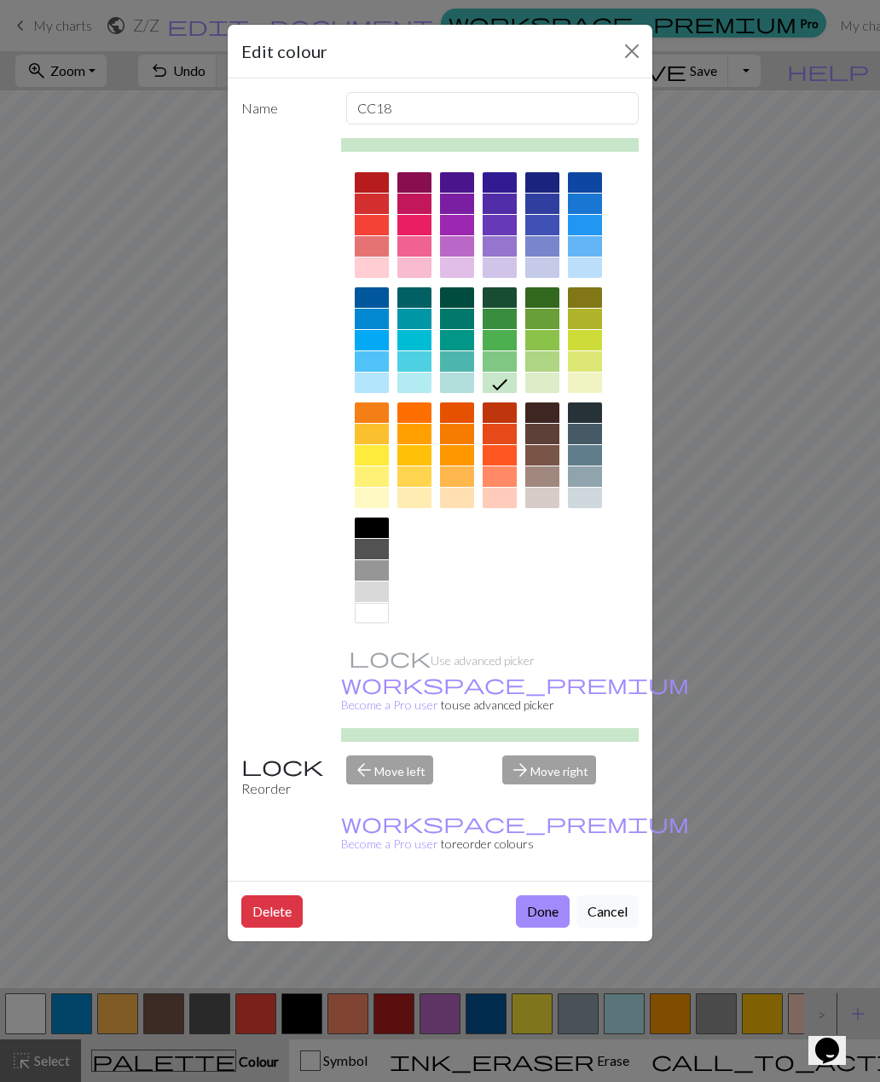
click at [462, 366] on div at bounding box center [457, 361] width 34 height 20
click at [553, 895] on button "Done" at bounding box center [543, 911] width 54 height 32
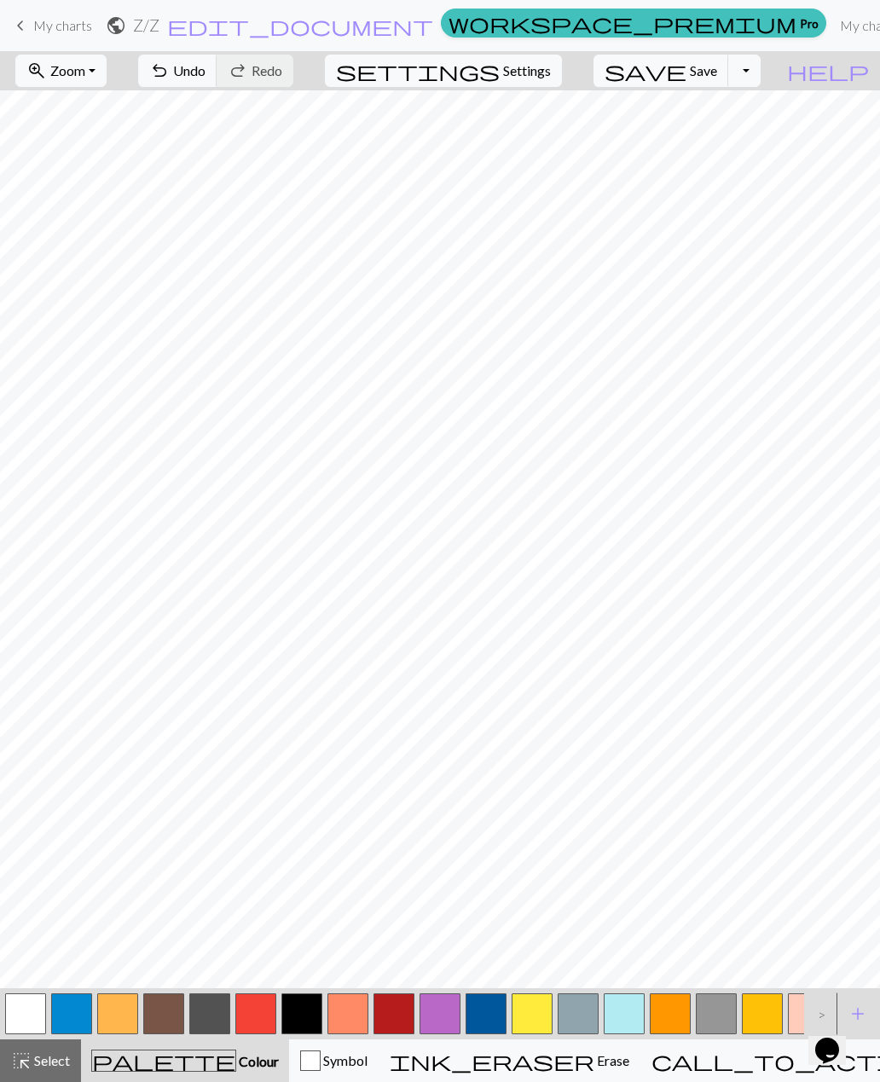
click at [858, 1010] on span "add" at bounding box center [857, 1013] width 20 height 24
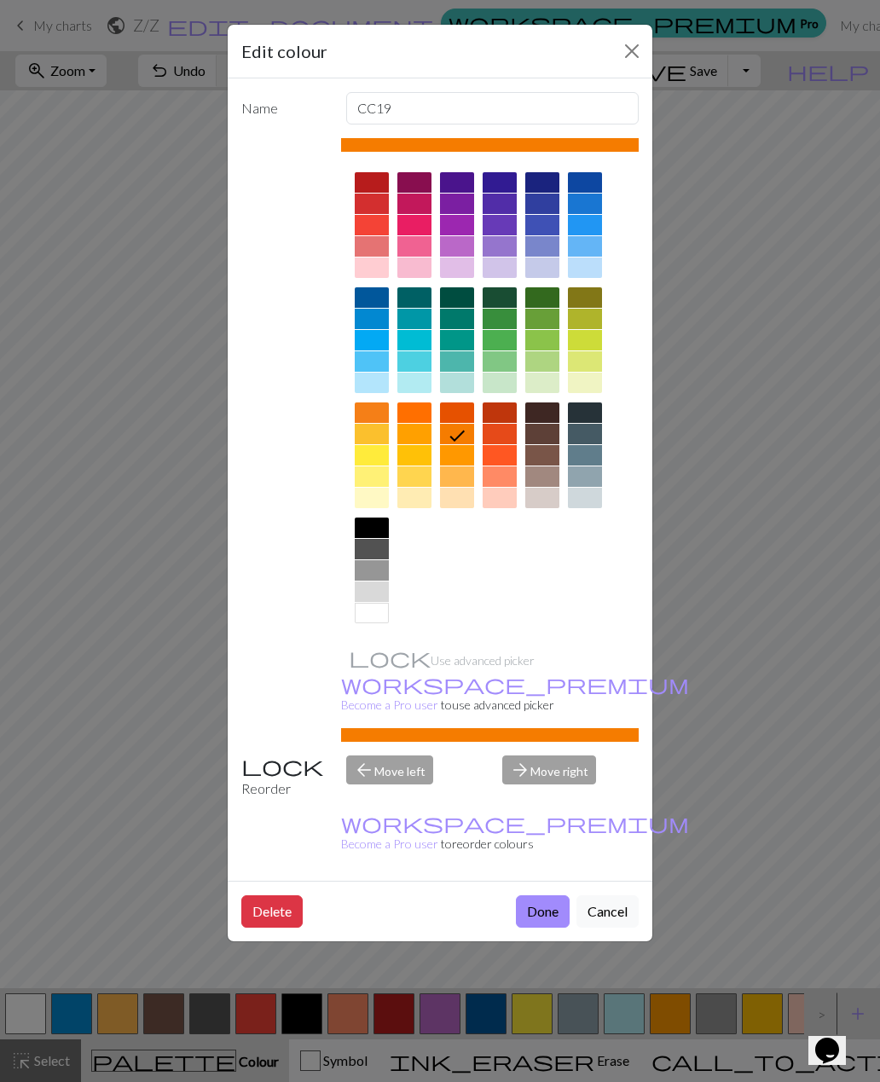
click at [459, 185] on div at bounding box center [457, 182] width 34 height 20
click at [547, 895] on button "Done" at bounding box center [543, 911] width 54 height 32
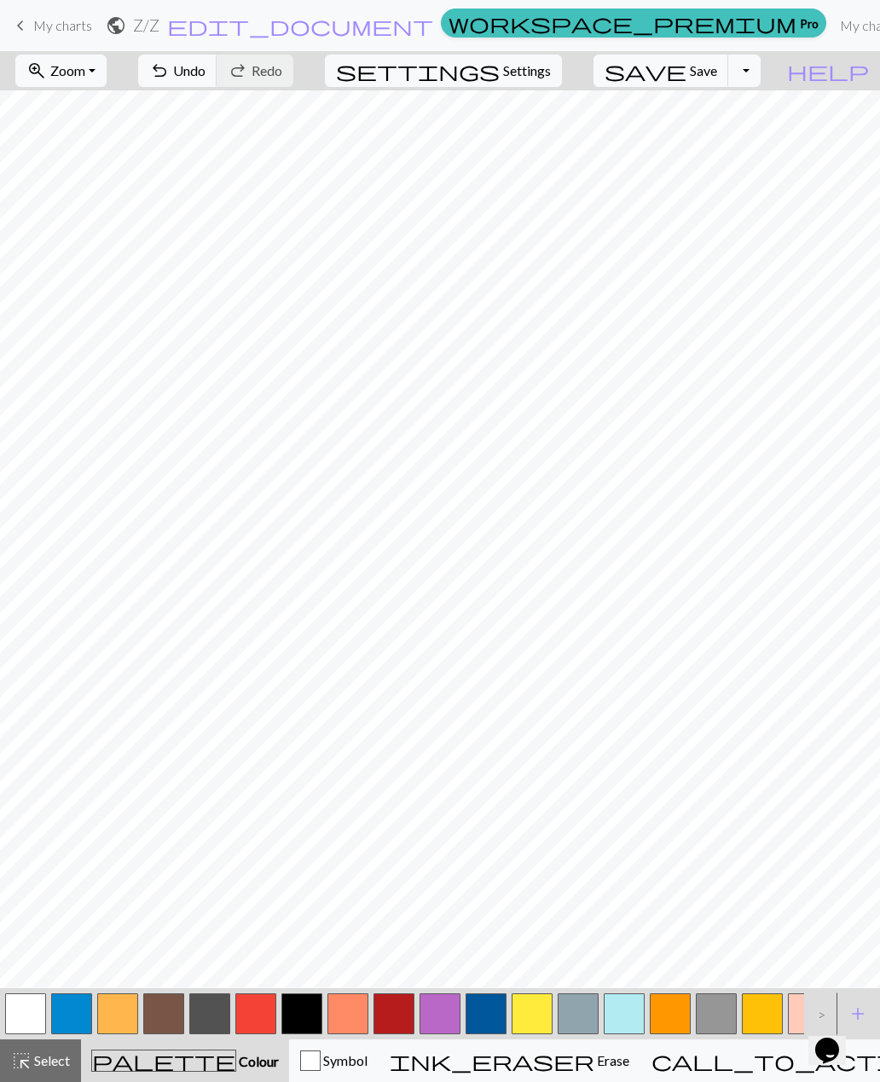
click at [865, 1011] on span "add" at bounding box center [857, 1013] width 20 height 24
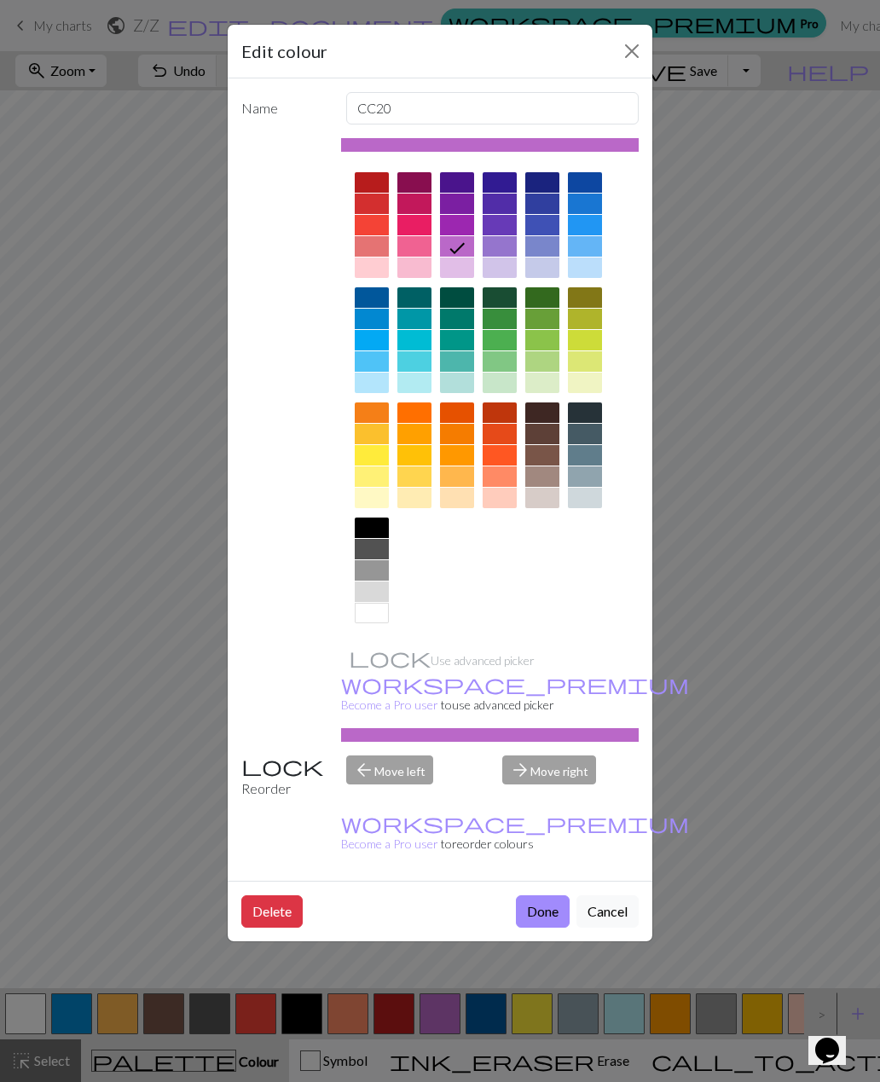
click at [546, 319] on div at bounding box center [542, 319] width 34 height 20
click at [538, 895] on button "Done" at bounding box center [543, 911] width 54 height 32
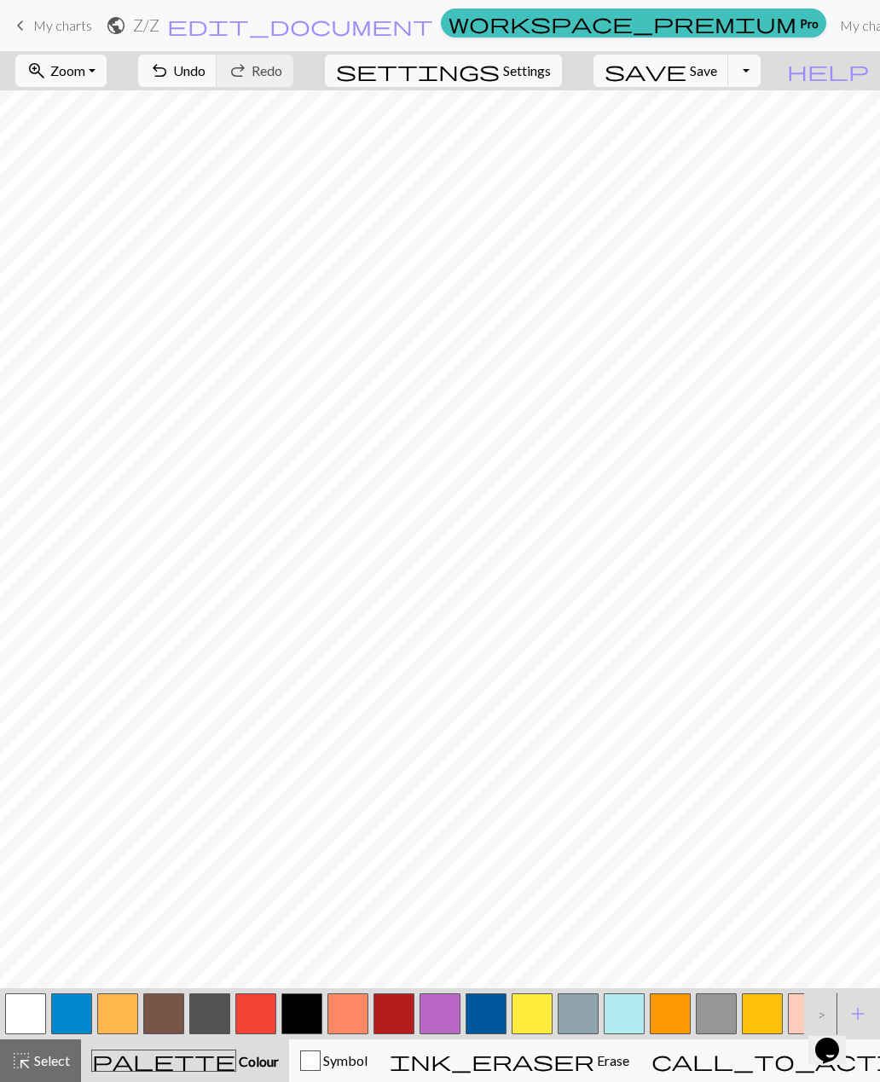
click at [850, 1006] on span "add" at bounding box center [857, 1013] width 20 height 24
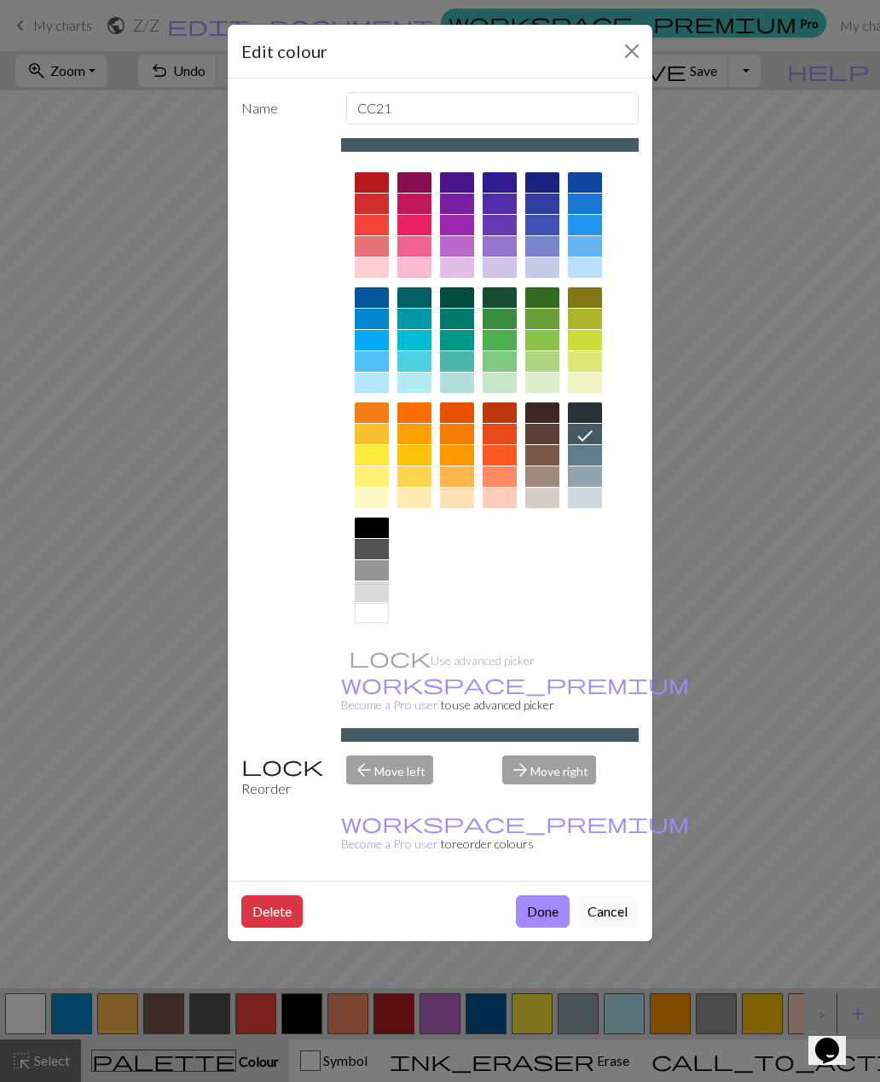
click at [788, 523] on div "Edit colour Name CC21 Use advanced picker workspace_premium Become a Pro user t…" at bounding box center [440, 541] width 880 height 1082
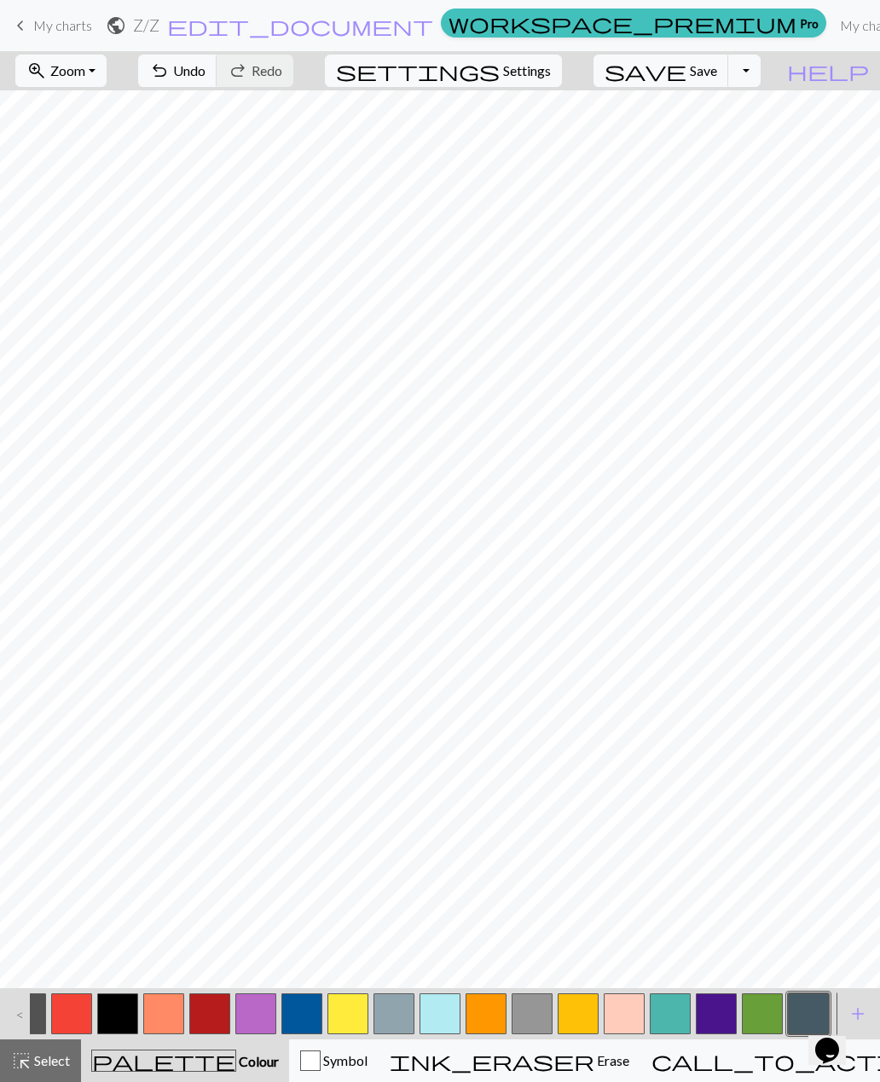
scroll to position [0, 184]
click at [808, 1003] on button "button" at bounding box center [808, 1013] width 41 height 41
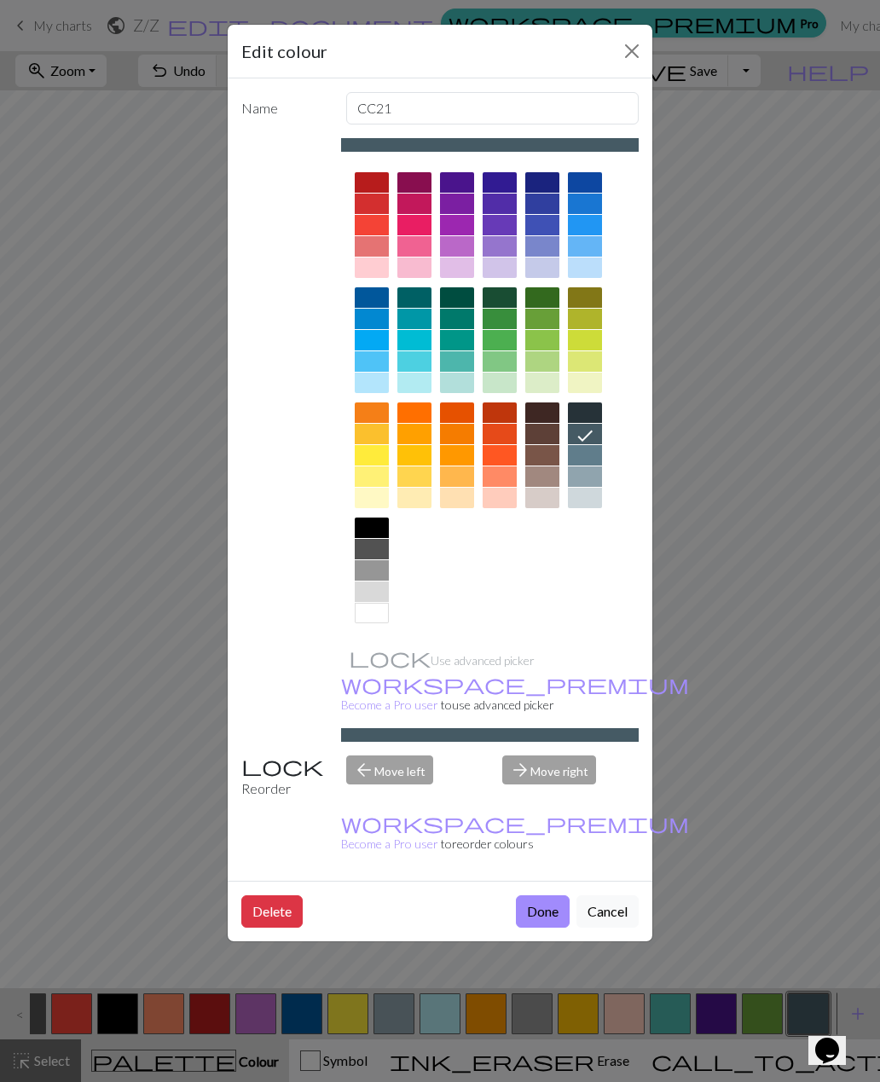
click at [501, 301] on div at bounding box center [499, 297] width 34 height 20
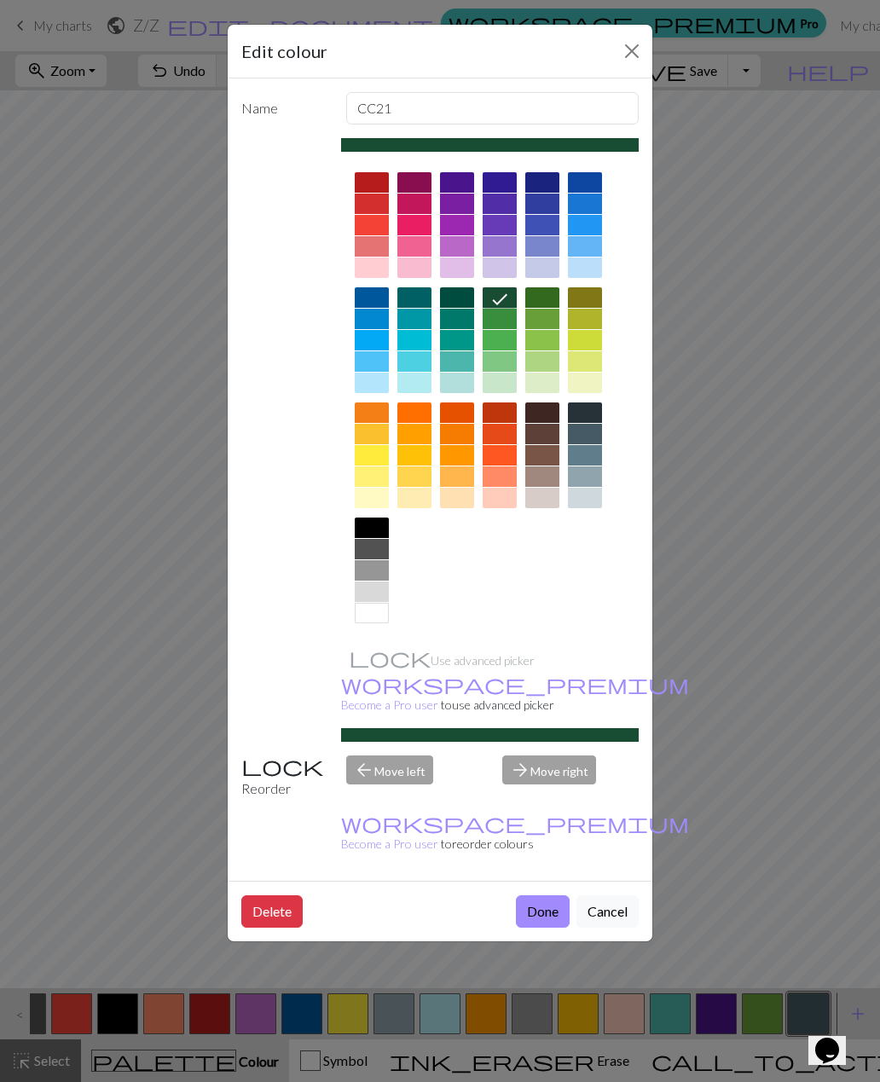
click at [553, 895] on button "Done" at bounding box center [543, 911] width 54 height 32
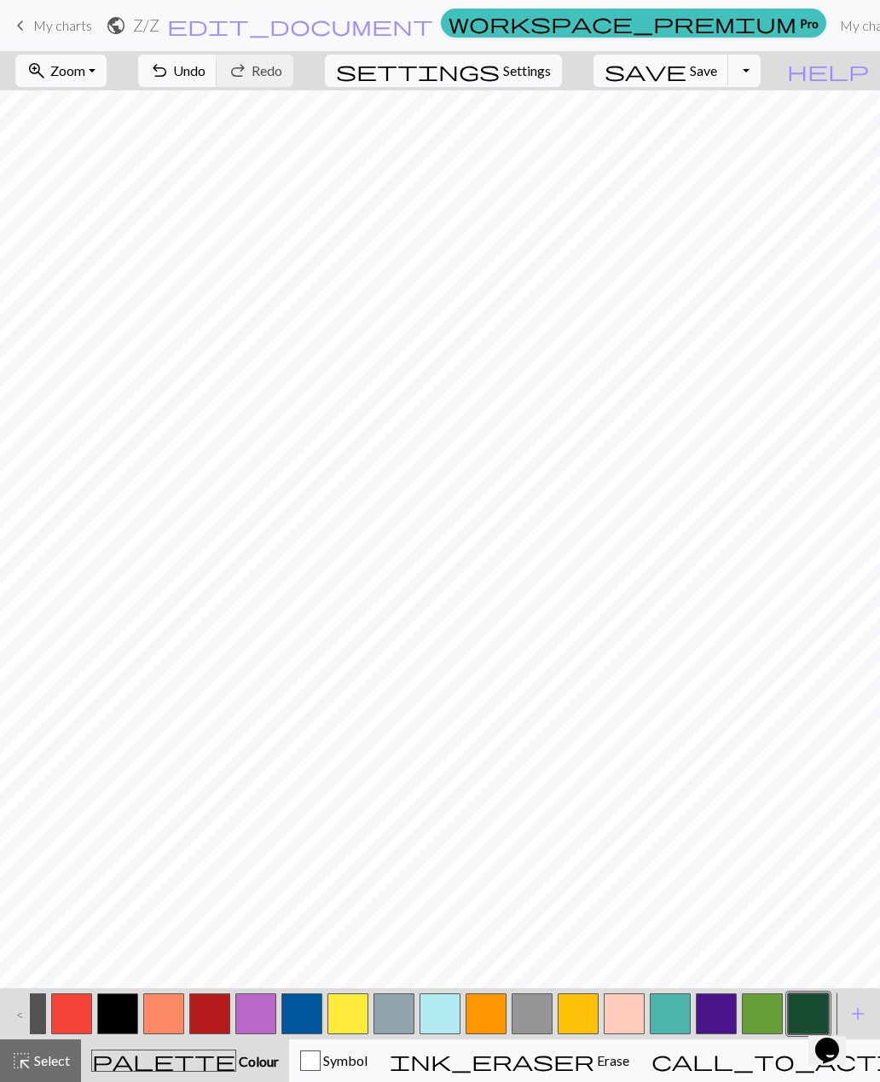
click at [205, 70] on span "Undo" at bounding box center [189, 70] width 32 height 16
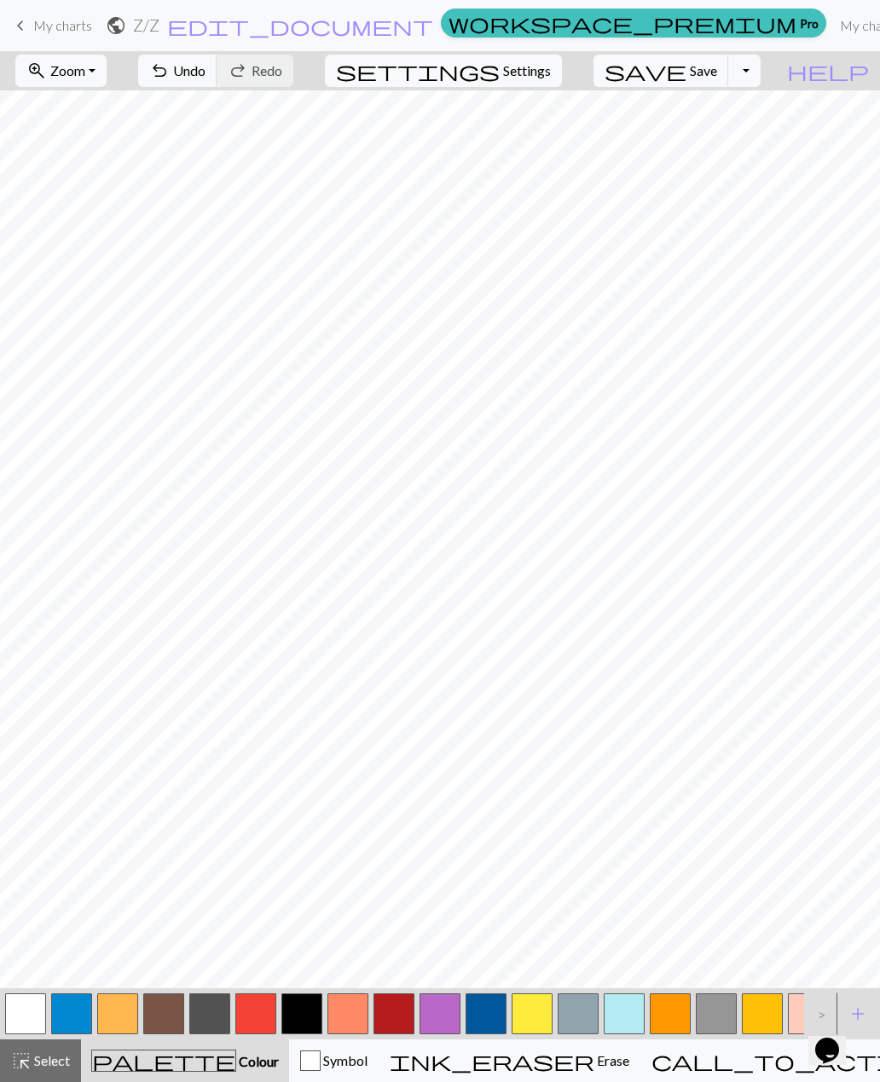
scroll to position [0, 0]
click at [158, 1006] on button "button" at bounding box center [163, 1013] width 41 height 41
click at [165, 1012] on button "button" at bounding box center [163, 1013] width 41 height 41
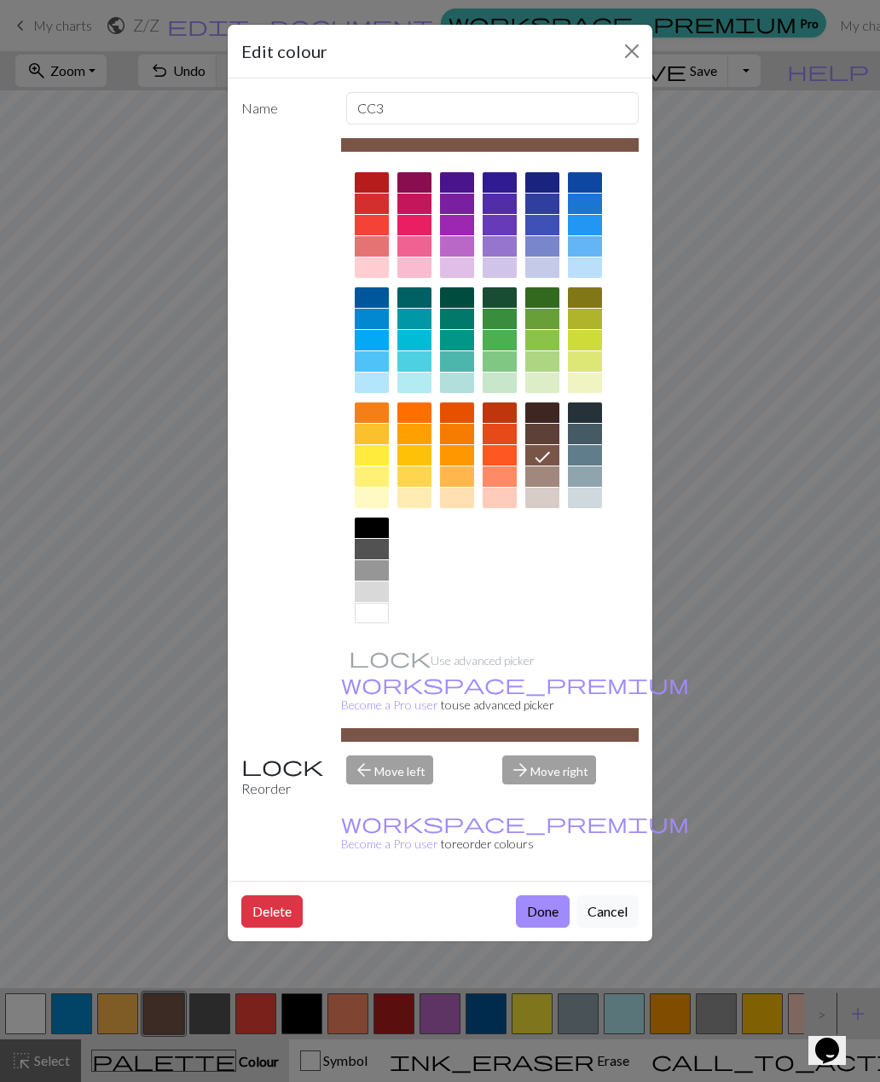
click at [546, 434] on div at bounding box center [542, 434] width 34 height 20
click at [782, 360] on div "Edit colour Name CC3 Use advanced picker workspace_premium Become a Pro user to…" at bounding box center [440, 541] width 880 height 1082
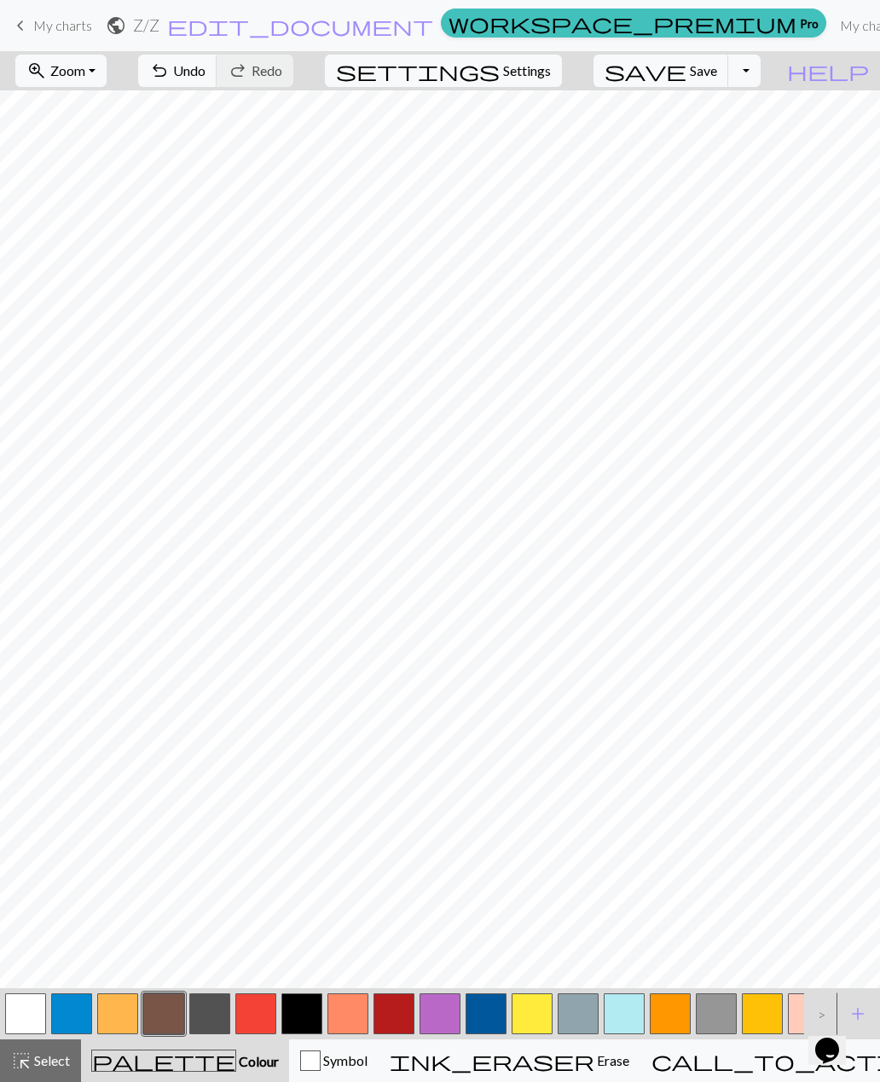
click at [717, 77] on span "Save" at bounding box center [703, 70] width 27 height 16
click at [297, 1018] on button "button" at bounding box center [301, 1013] width 41 height 41
click at [39, 1011] on button "button" at bounding box center [25, 1013] width 41 height 41
click at [291, 1014] on button "button" at bounding box center [301, 1013] width 41 height 41
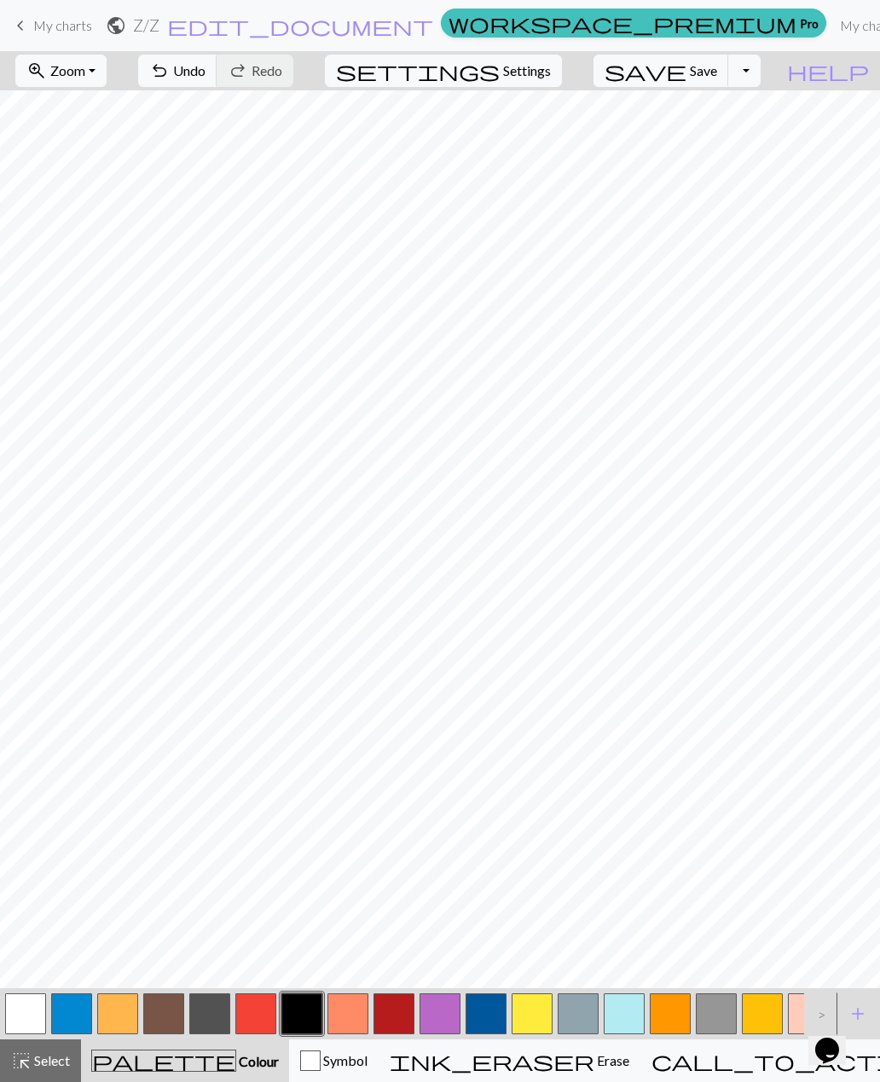
click at [32, 1007] on button "button" at bounding box center [25, 1013] width 41 height 41
click at [300, 1010] on button "button" at bounding box center [301, 1013] width 41 height 41
click at [632, 1017] on button "button" at bounding box center [623, 1013] width 41 height 41
click at [717, 75] on span "Save" at bounding box center [703, 70] width 27 height 16
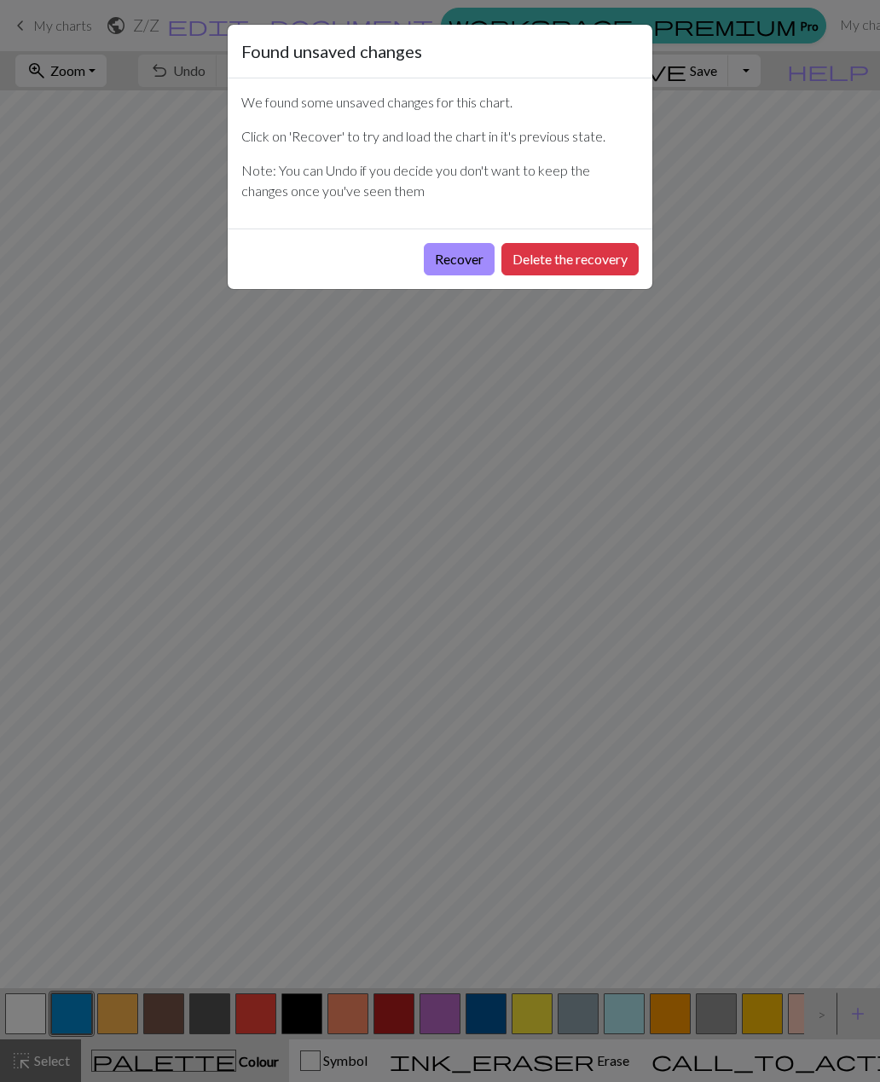
click at [589, 265] on button "Delete the recovery" at bounding box center [569, 259] width 137 height 32
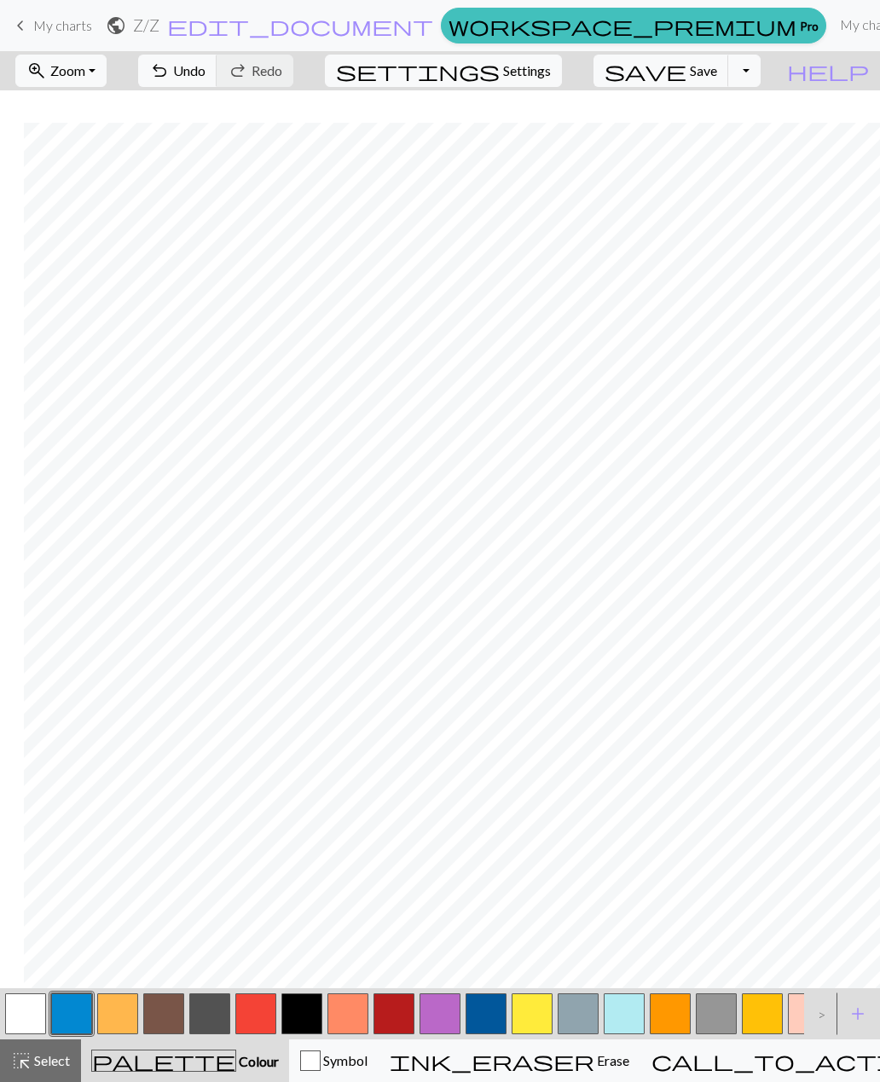
scroll to position [997, 380]
click at [205, 77] on span "Undo" at bounding box center [189, 70] width 32 height 16
click at [629, 1007] on button "button" at bounding box center [623, 1013] width 41 height 41
click at [255, 1012] on button "button" at bounding box center [255, 1013] width 41 height 41
click at [205, 76] on span "Undo" at bounding box center [189, 70] width 32 height 16
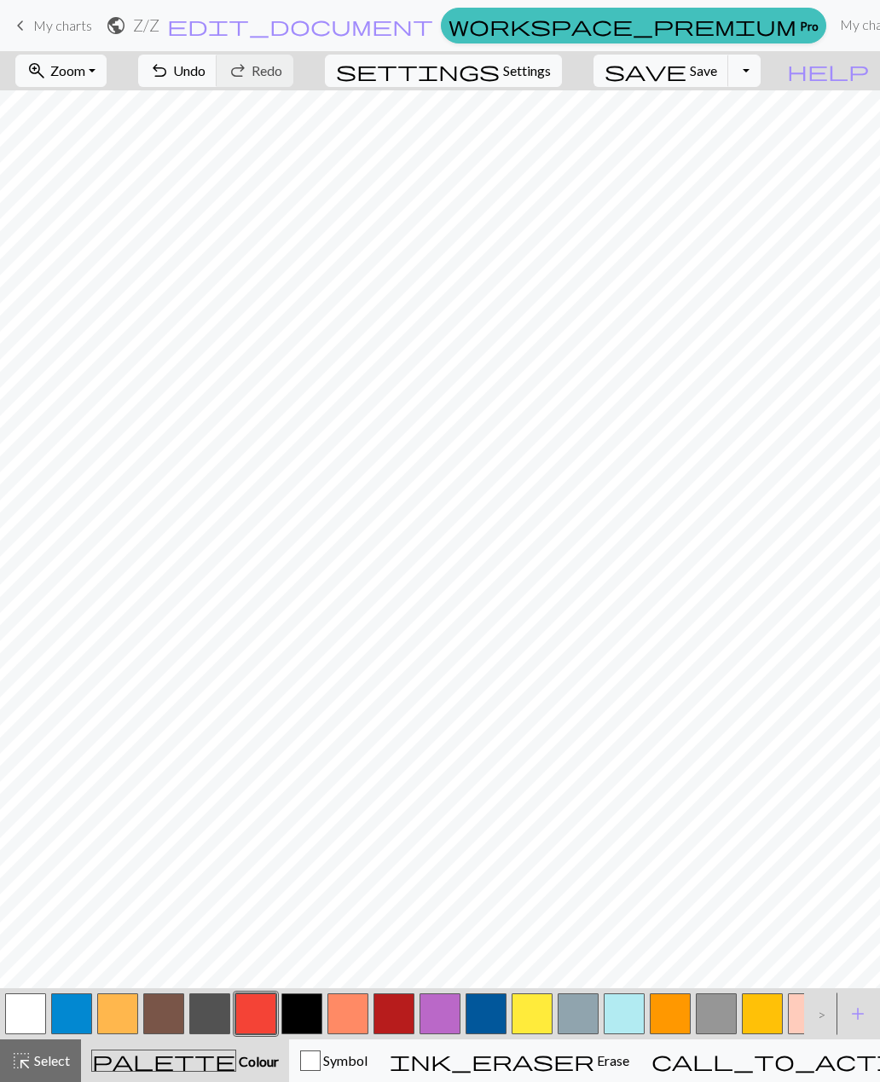
click at [717, 78] on span "Save" at bounding box center [703, 70] width 27 height 16
click at [79, 1023] on button "button" at bounding box center [71, 1013] width 41 height 41
click at [720, 79] on button "save Save Save" at bounding box center [661, 71] width 136 height 32
click at [26, 1024] on button "button" at bounding box center [25, 1013] width 41 height 41
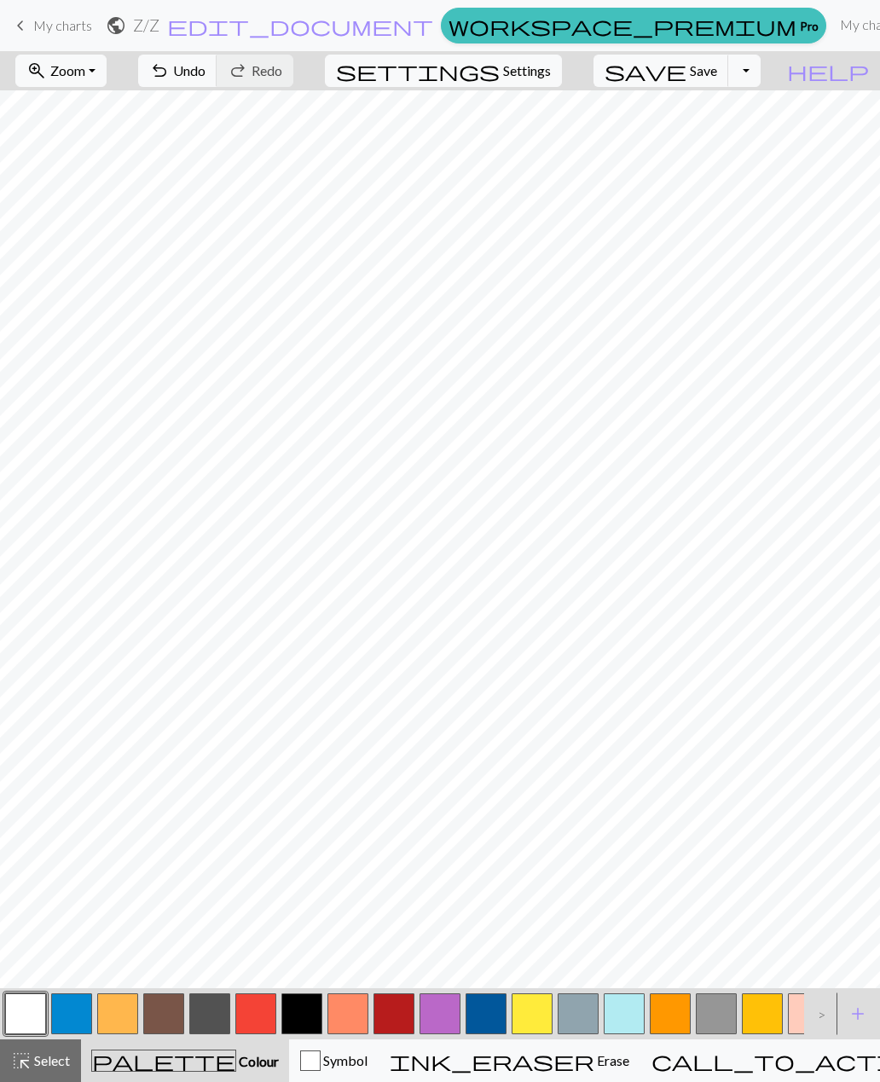
click at [74, 1021] on button "button" at bounding box center [71, 1013] width 41 height 41
click at [717, 72] on span "Save" at bounding box center [703, 70] width 27 height 16
click at [261, 1012] on button "button" at bounding box center [255, 1013] width 41 height 41
click at [68, 1015] on button "button" at bounding box center [71, 1013] width 41 height 41
click at [717, 75] on span "Save" at bounding box center [703, 70] width 27 height 16
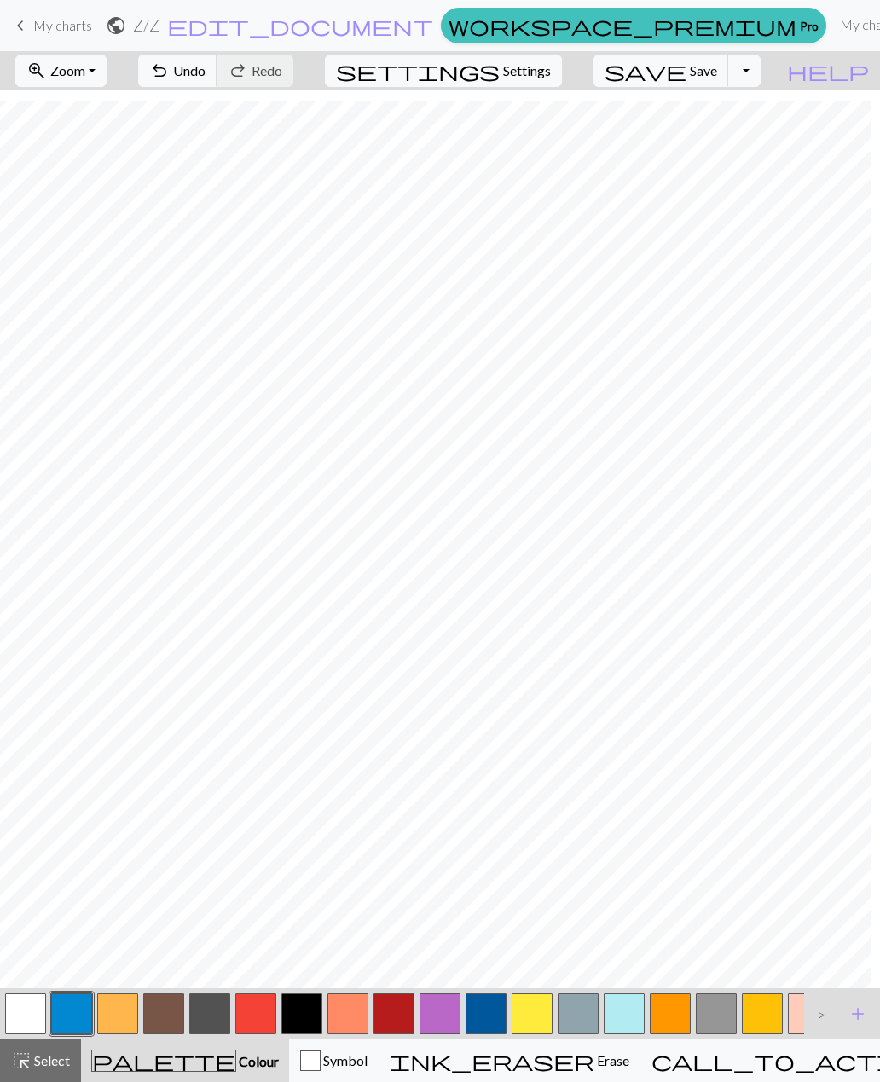
scroll to position [109, 36]
click at [205, 69] on span "Undo" at bounding box center [189, 70] width 32 height 16
click at [217, 79] on button "undo Undo Undo" at bounding box center [177, 71] width 79 height 32
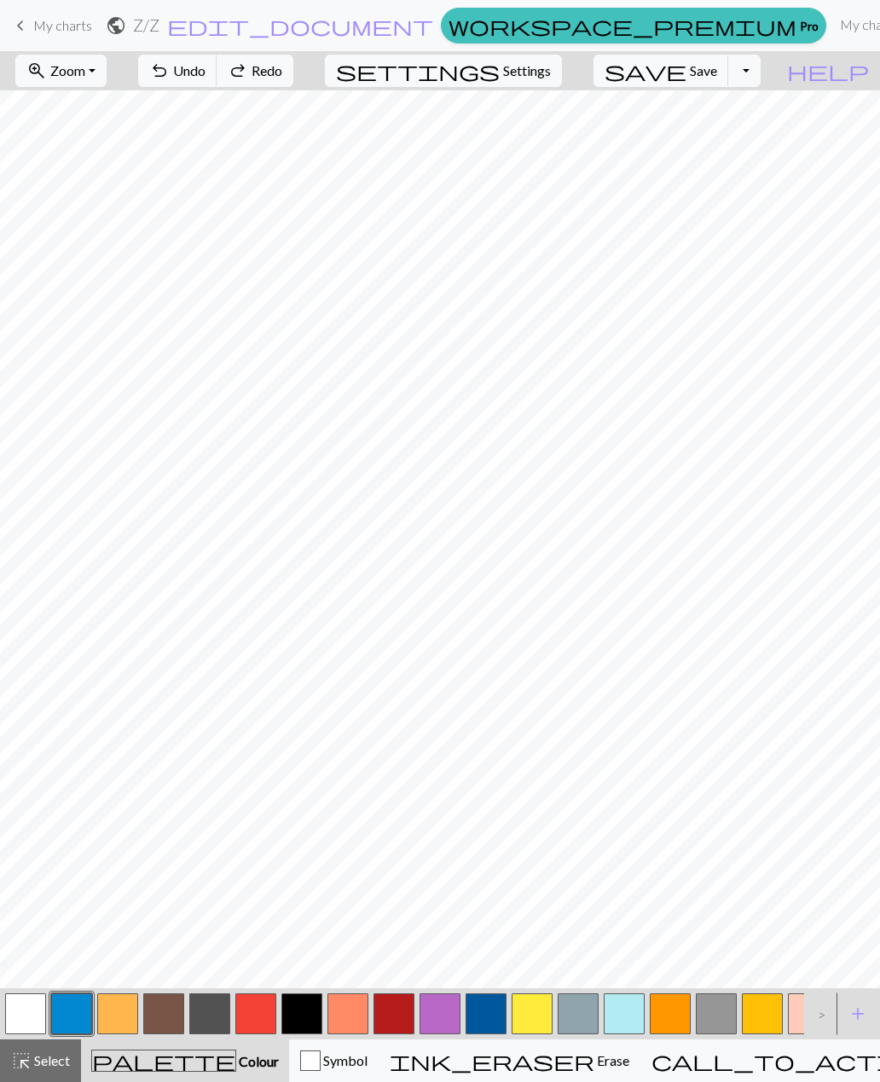
click at [205, 74] on span "Undo" at bounding box center [189, 70] width 32 height 16
click at [205, 75] on span "Undo" at bounding box center [189, 70] width 32 height 16
click at [205, 67] on span "Undo" at bounding box center [189, 70] width 32 height 16
click at [205, 74] on span "Undo" at bounding box center [189, 70] width 32 height 16
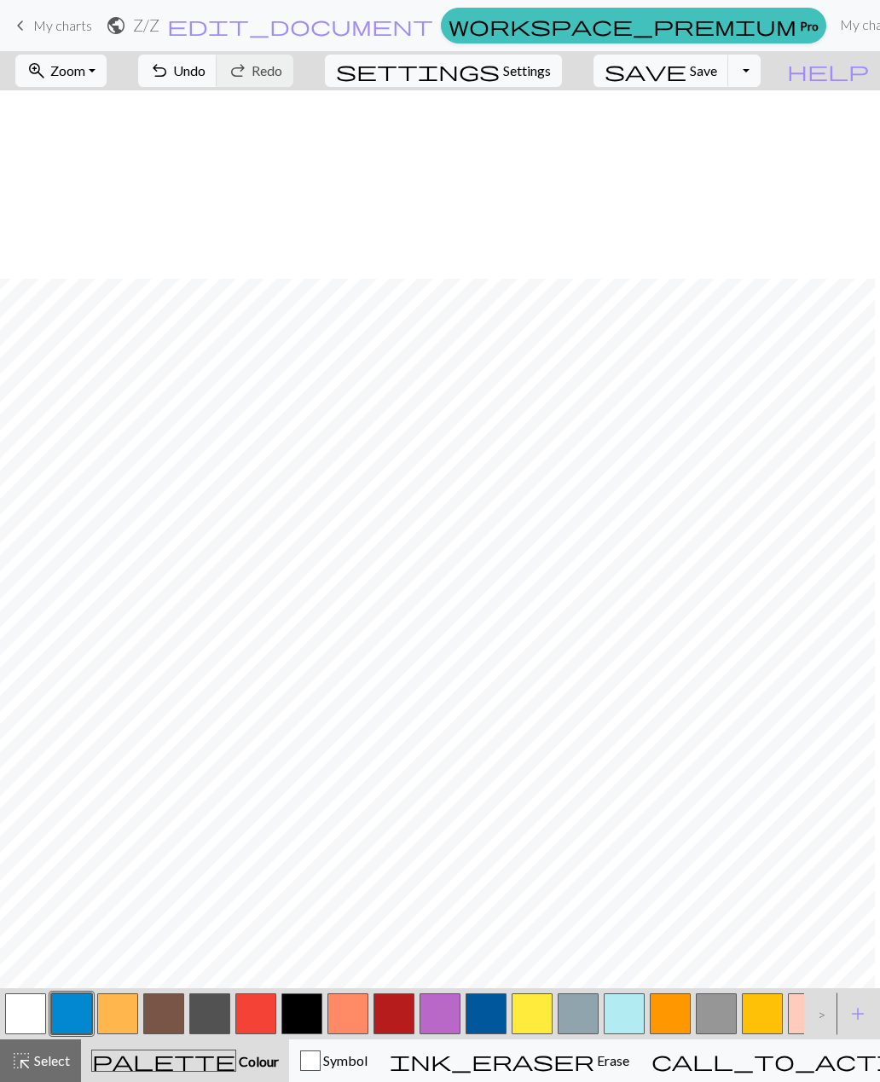
scroll to position [540, 0]
click at [205, 64] on span "Undo" at bounding box center [189, 70] width 32 height 16
click at [170, 73] on span "undo" at bounding box center [159, 71] width 20 height 24
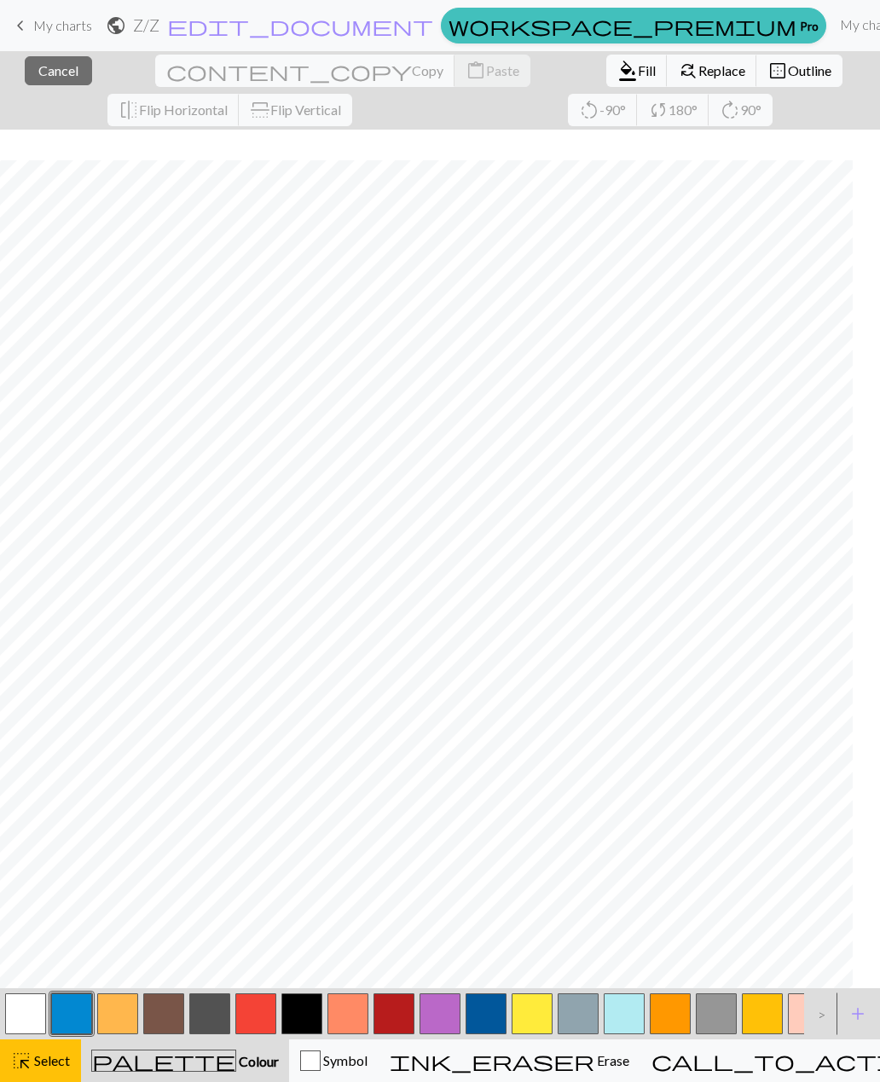
scroll to position [392, 66]
click at [48, 69] on span "Cancel" at bounding box center [58, 70] width 40 height 16
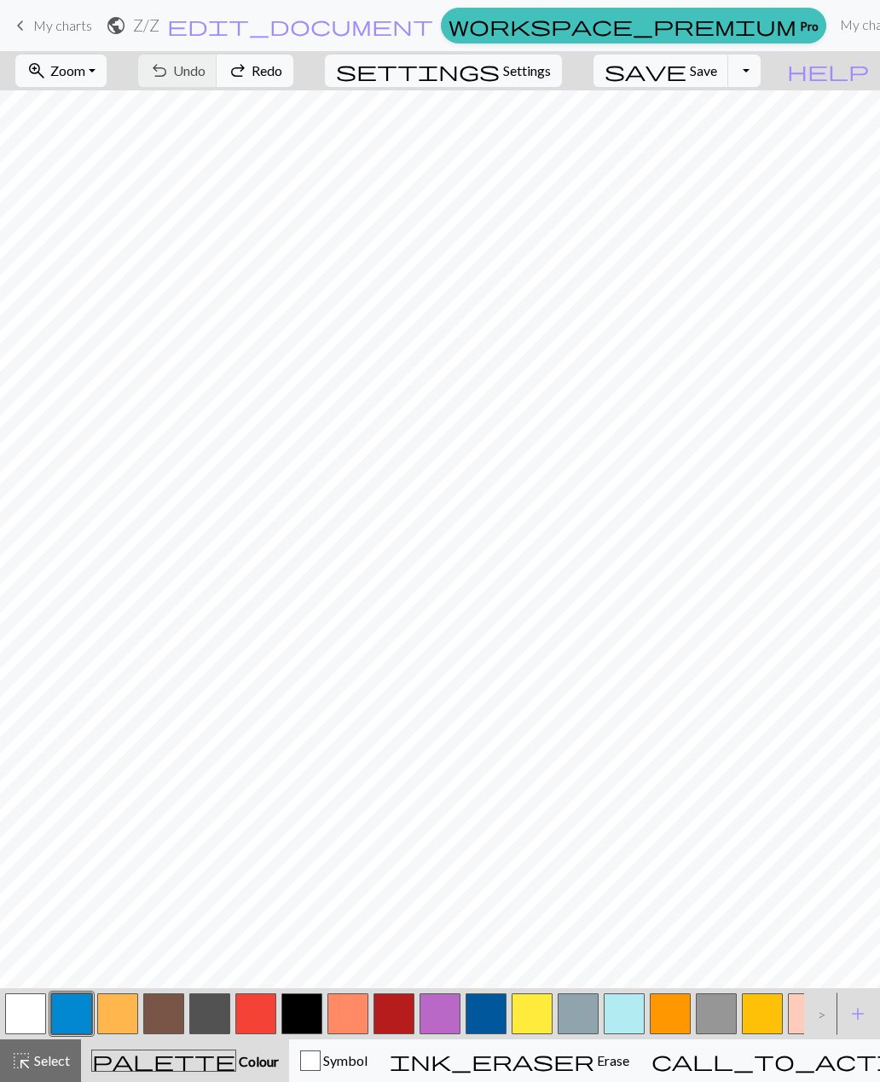
click at [85, 72] on span "Zoom" at bounding box center [67, 70] width 35 height 16
click at [123, 205] on button "50%" at bounding box center [83, 204] width 135 height 27
click at [717, 63] on span "Save" at bounding box center [703, 70] width 27 height 16
